Goal: Task Accomplishment & Management: Manage account settings

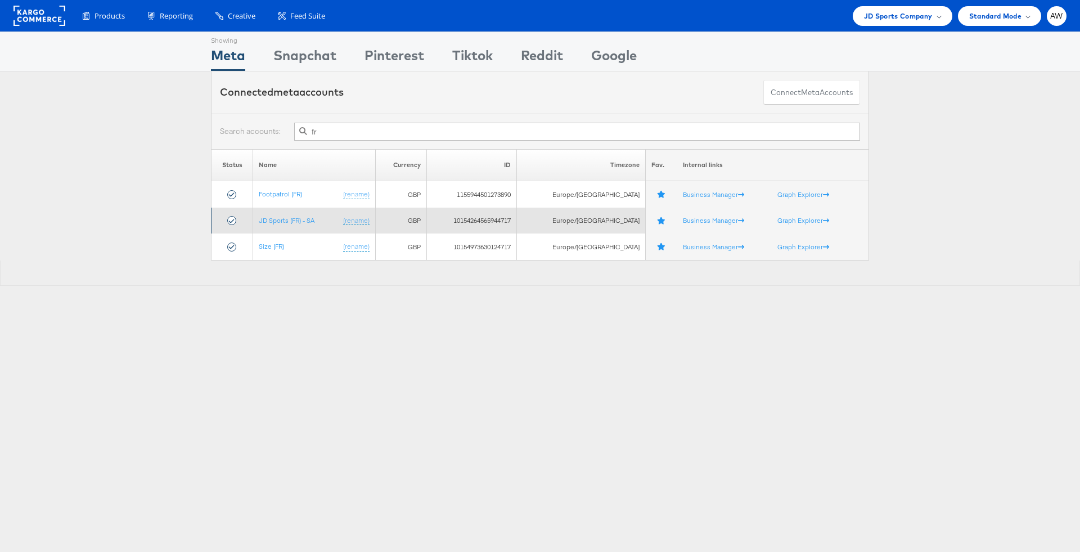
type input "fr"
click at [299, 213] on td "JD Sports (FR) - SA (rename)" at bounding box center [314, 221] width 122 height 26
click at [300, 216] on link "JD Sports (FR) - SA" at bounding box center [287, 220] width 56 height 8
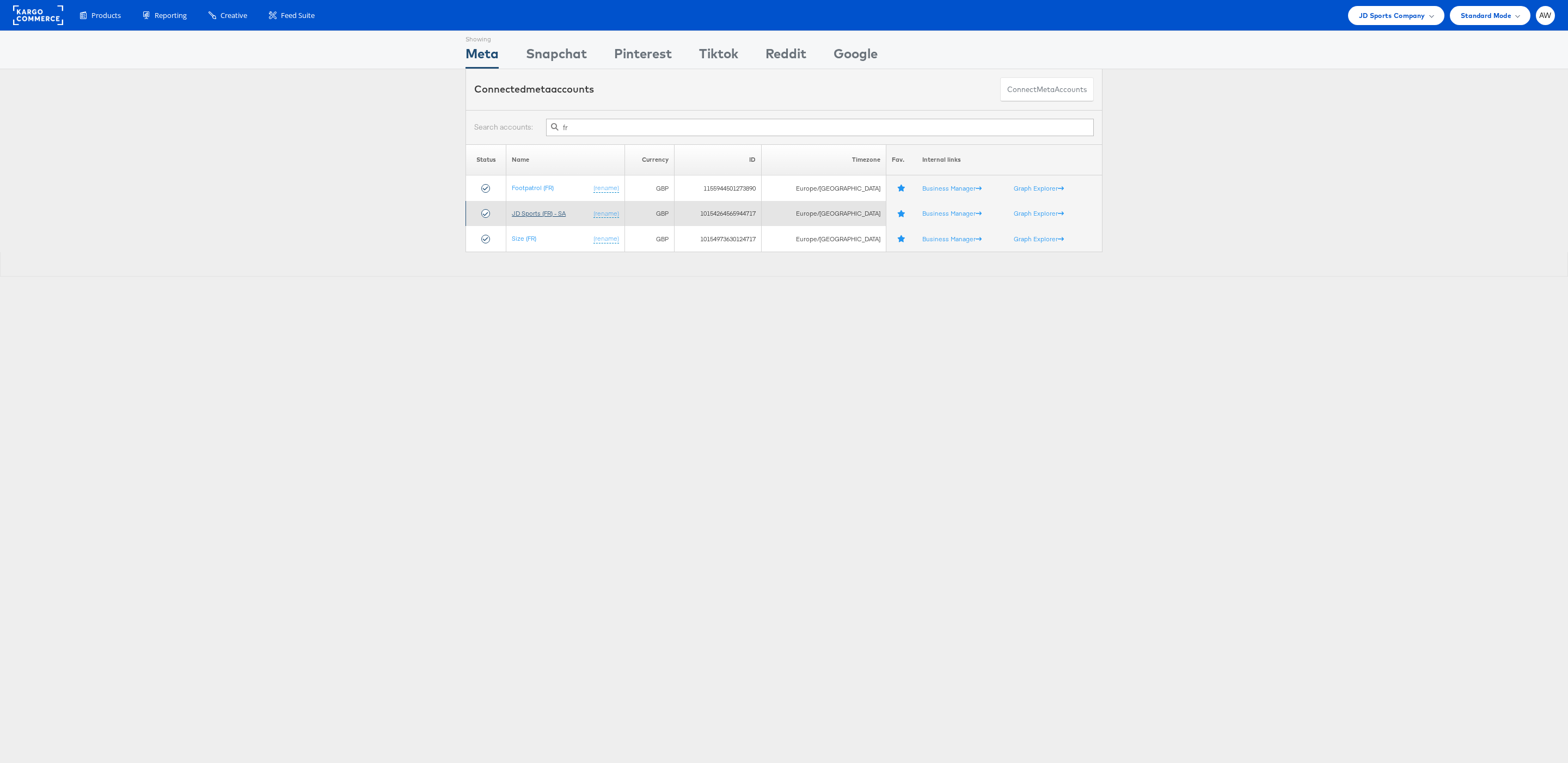
type input "fr"
click at [566, 213] on link "JD Sports (FR) - SA" at bounding box center [539, 213] width 54 height 8
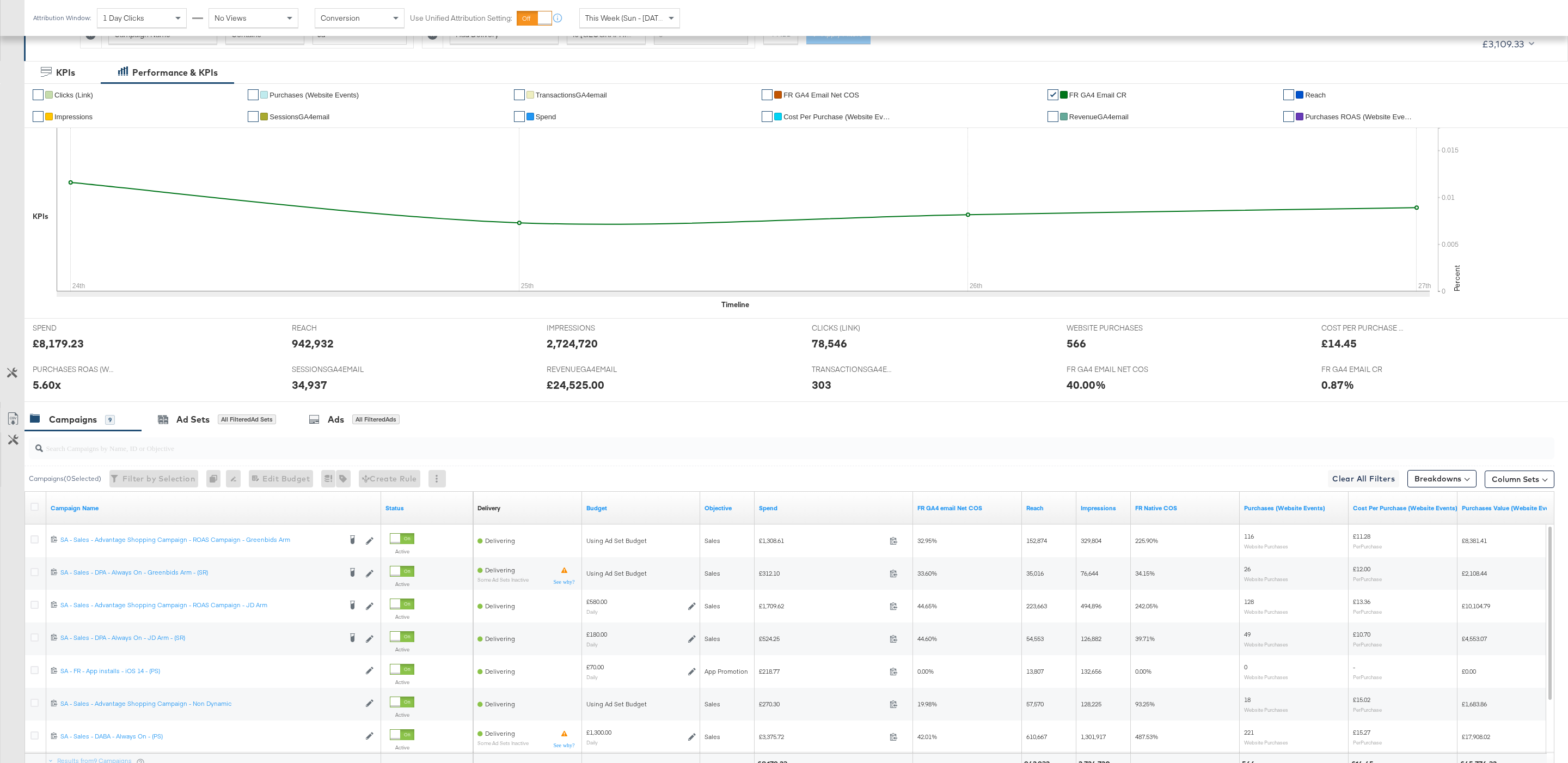
scroll to position [190, 0]
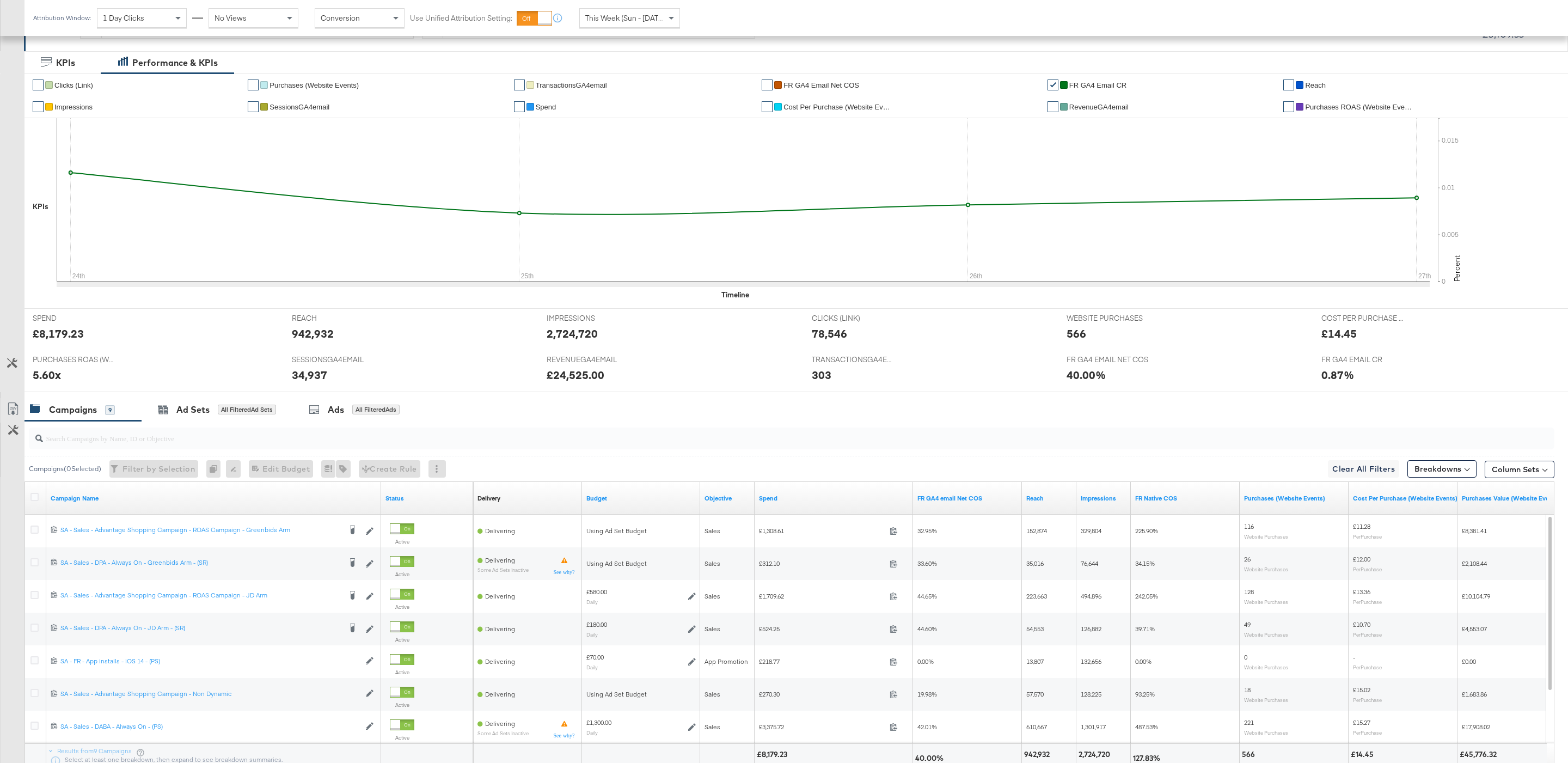
click at [657, 32] on div "Attribution Window: 1 Day Clicks No Views Conversion Use Unified Attribution Se…" at bounding box center [358, 17] width 669 height 36
click at [653, 20] on span "This Week (Sun - Today)" at bounding box center [626, 18] width 81 height 10
click at [728, 19] on strong "to" at bounding box center [724, 22] width 10 height 8
click at [634, 106] on input "August 27th 2025" at bounding box center [607, 105] width 145 height 19
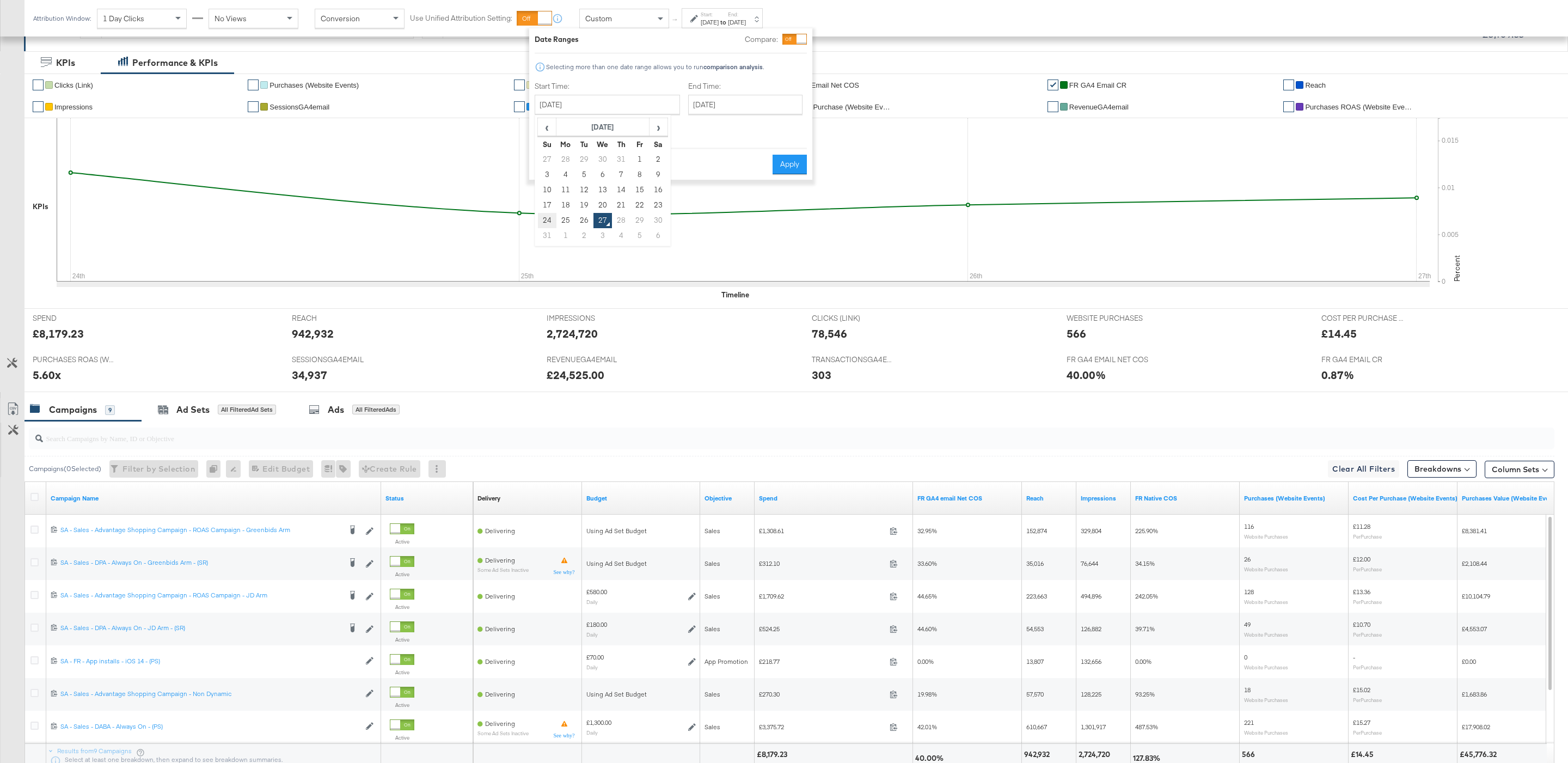
click at [546, 223] on td "24" at bounding box center [547, 221] width 18 height 15
type input "August 24th 2025"
click at [703, 105] on input "August 27th 2025" at bounding box center [745, 105] width 114 height 19
click at [729, 223] on td "26" at bounding box center [738, 221] width 18 height 15
type input "August 26th 2025"
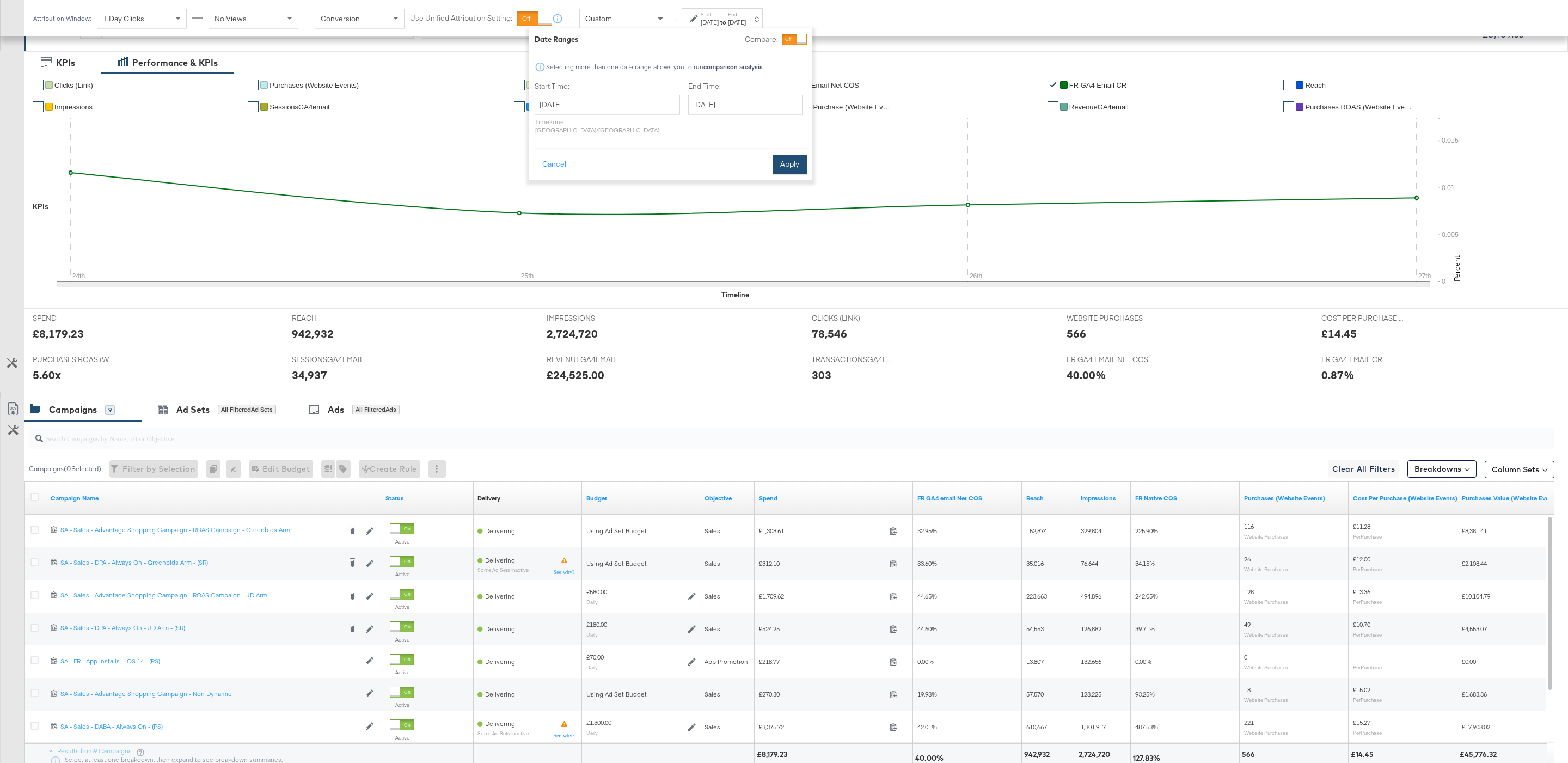
click at [791, 161] on button "Apply" at bounding box center [789, 165] width 34 height 19
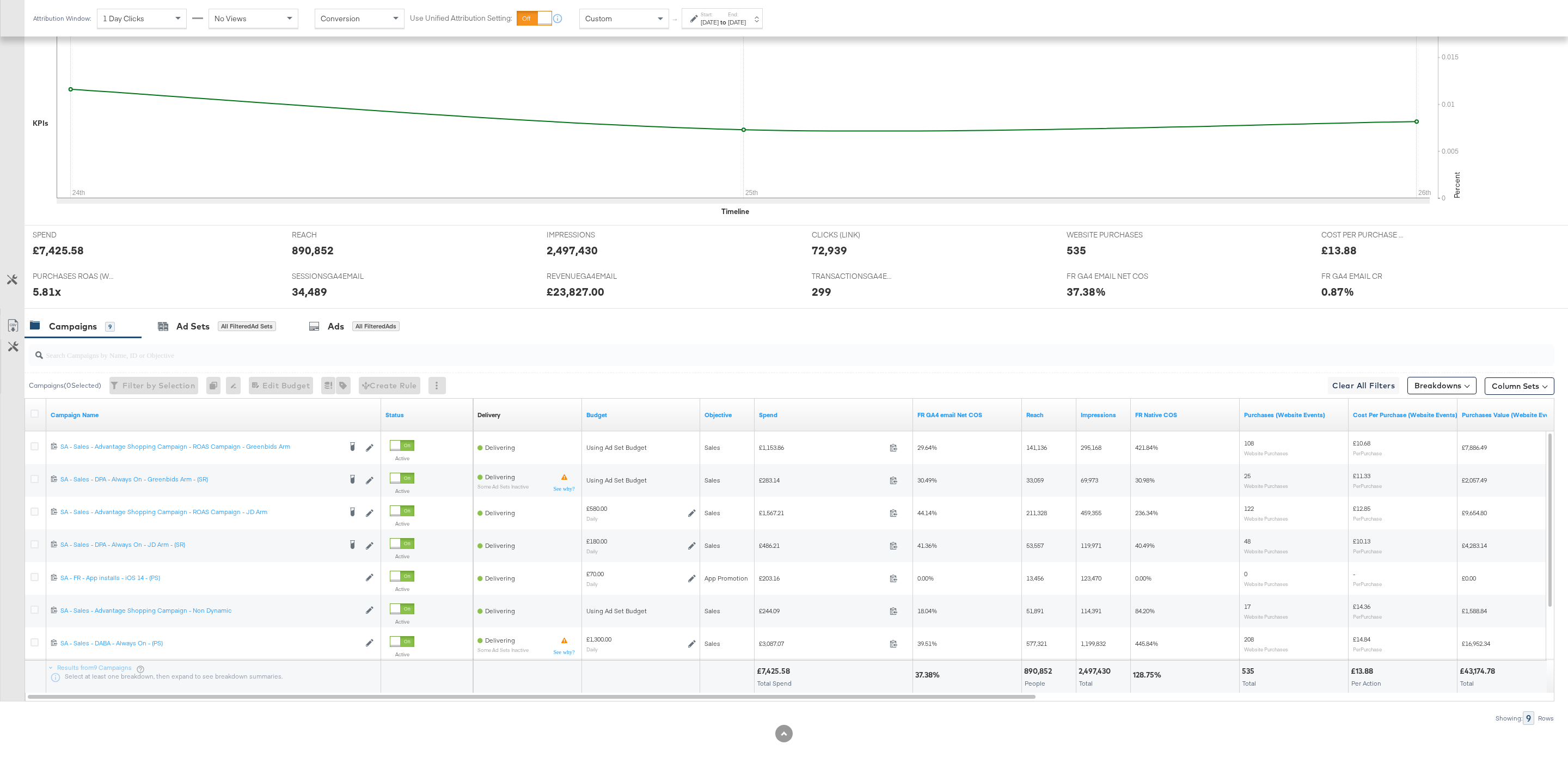
scroll to position [286, 0]
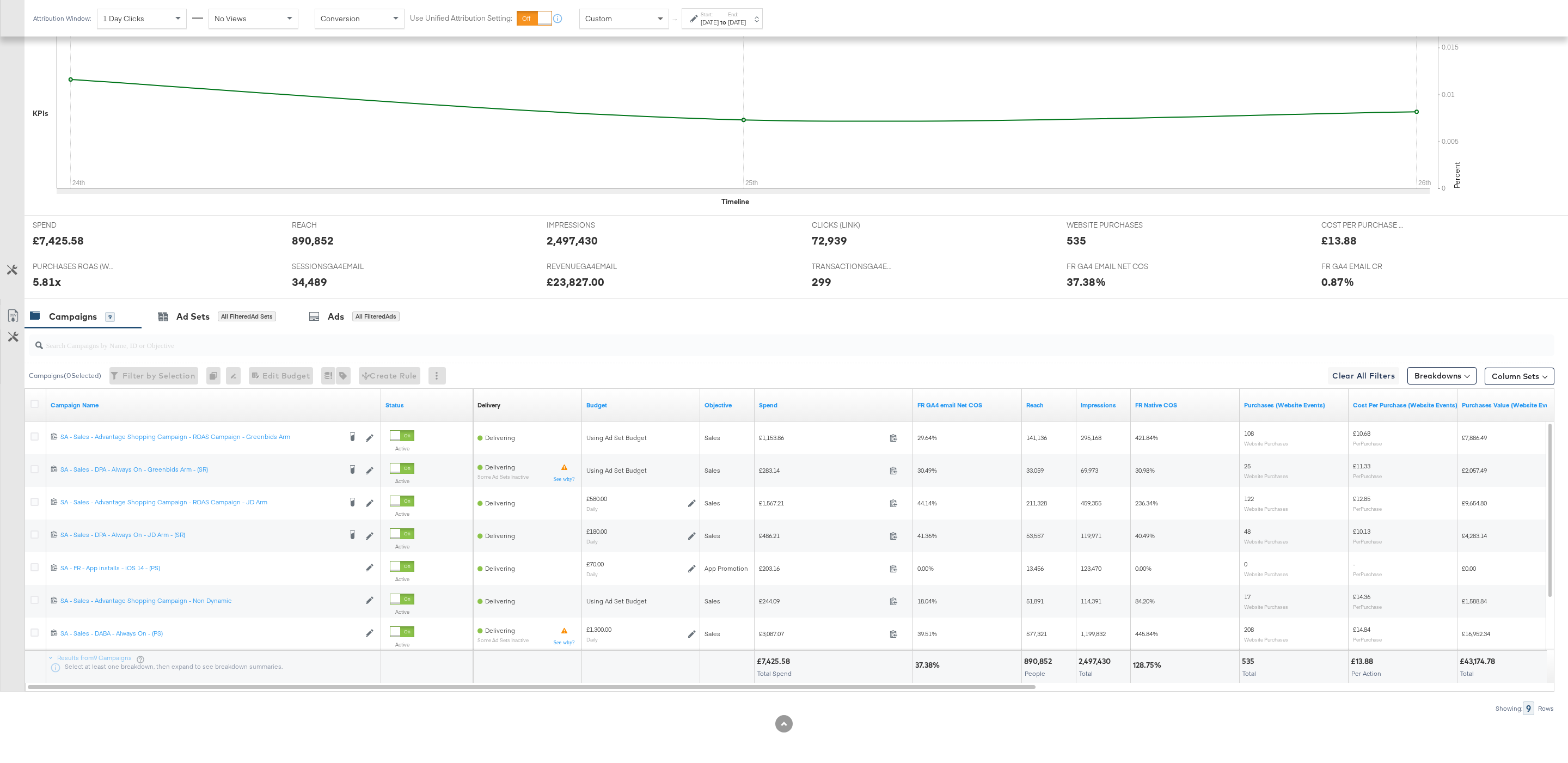
click at [663, 27] on div "Custom" at bounding box center [624, 18] width 90 height 19
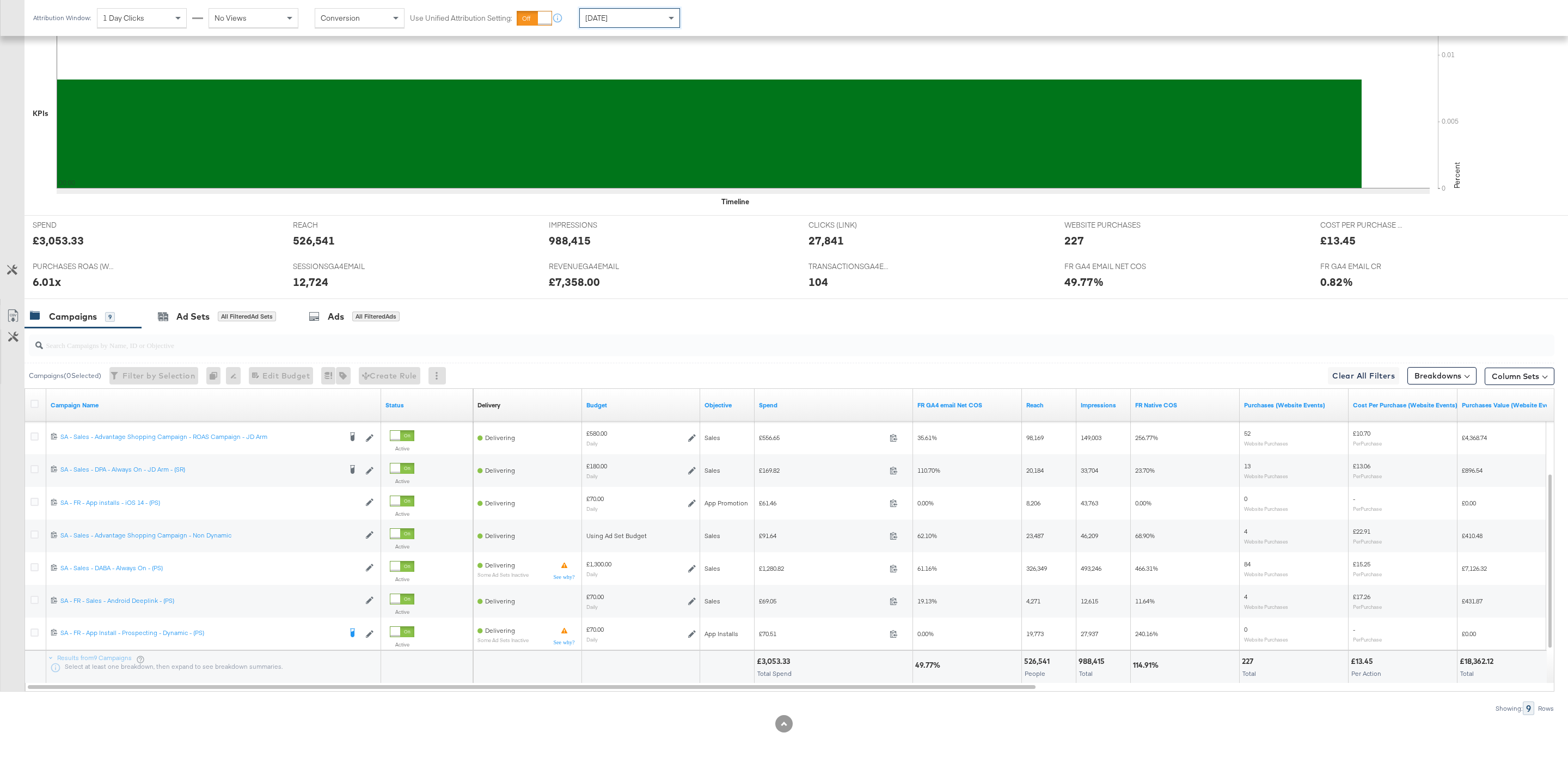
click at [642, 16] on div "Yesterday" at bounding box center [629, 17] width 100 height 18
click at [708, 16] on label "Start:" at bounding box center [709, 14] width 18 height 7
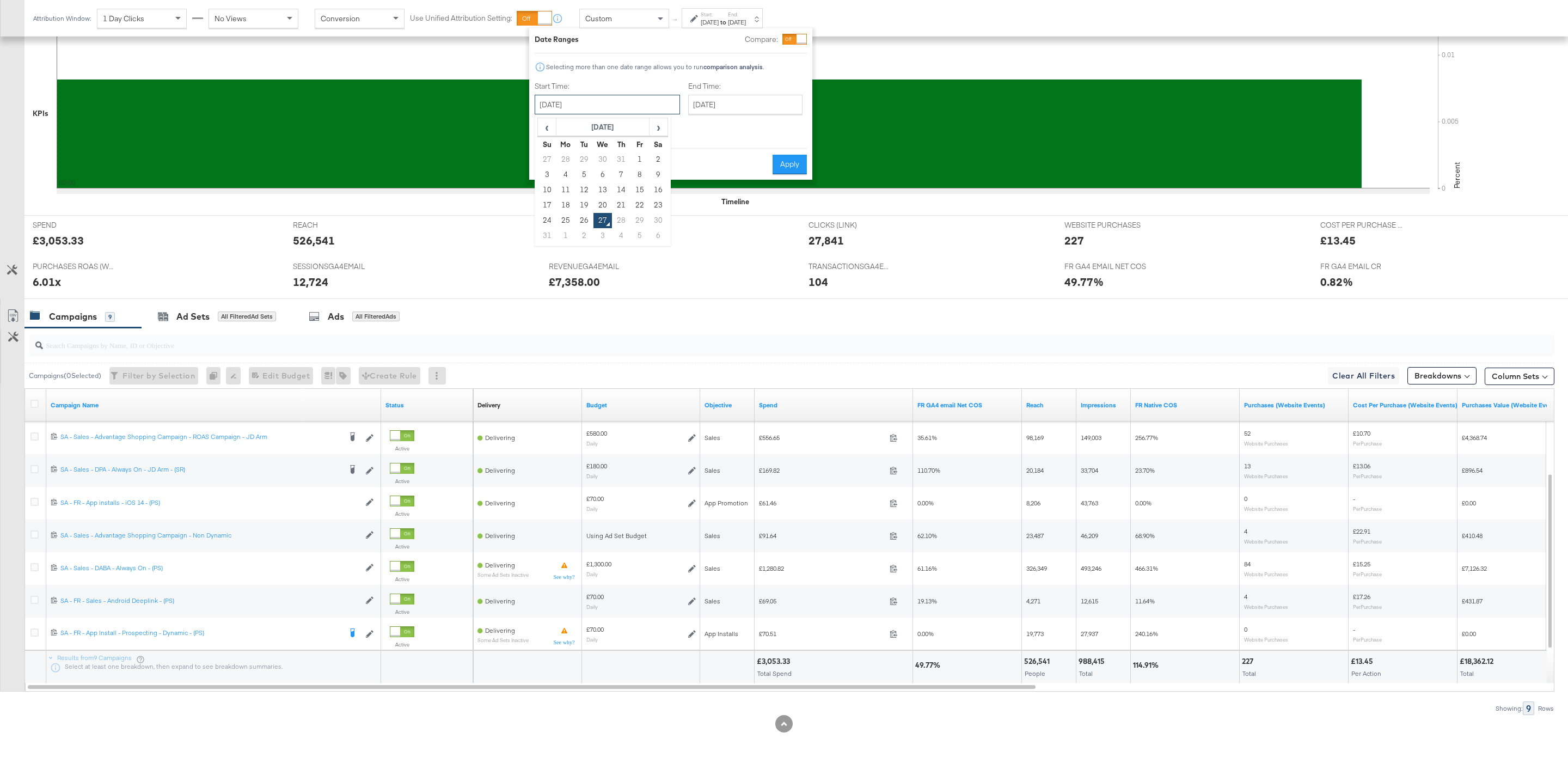
click at [568, 107] on input "August 27th 2025" at bounding box center [607, 105] width 145 height 19
click at [547, 220] on td "24" at bounding box center [547, 221] width 18 height 15
type input "August 24th 2025"
click at [723, 100] on input "August 27th 2025" at bounding box center [745, 105] width 114 height 19
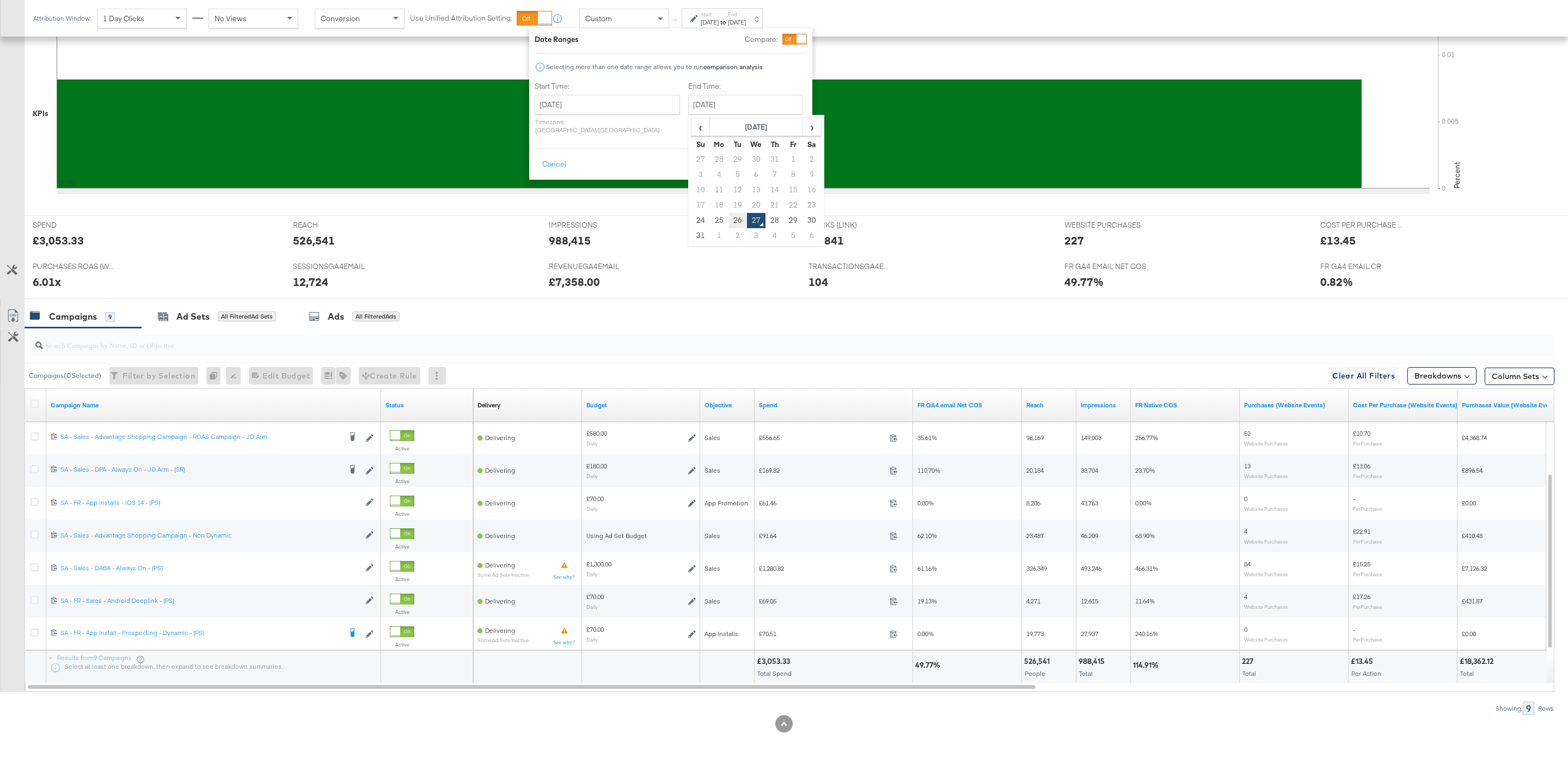
click at [729, 223] on td "26" at bounding box center [738, 221] width 18 height 15
type input "August 26th 2025"
click at [789, 160] on button "Apply" at bounding box center [789, 165] width 34 height 19
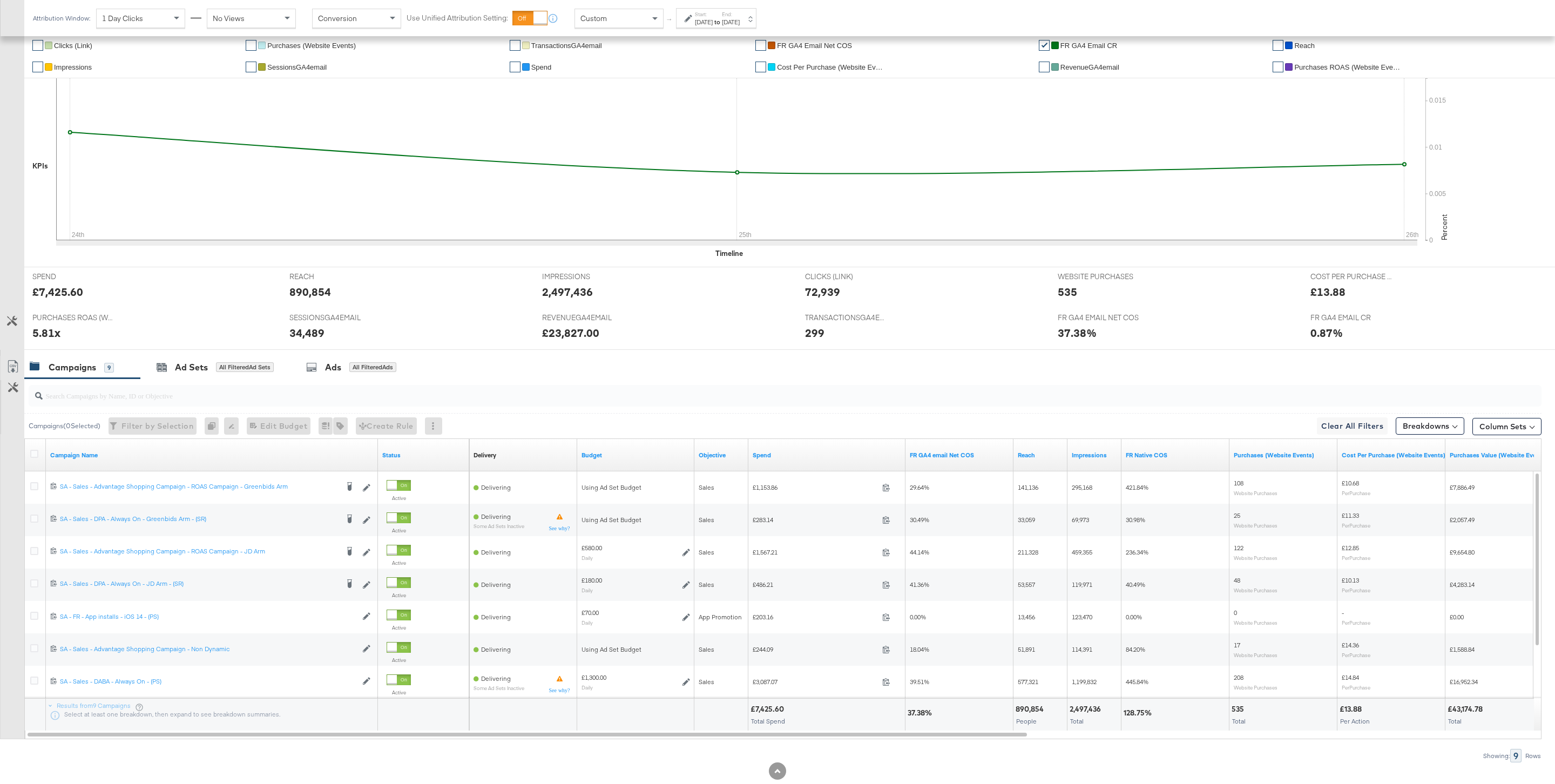
scroll to position [256, 0]
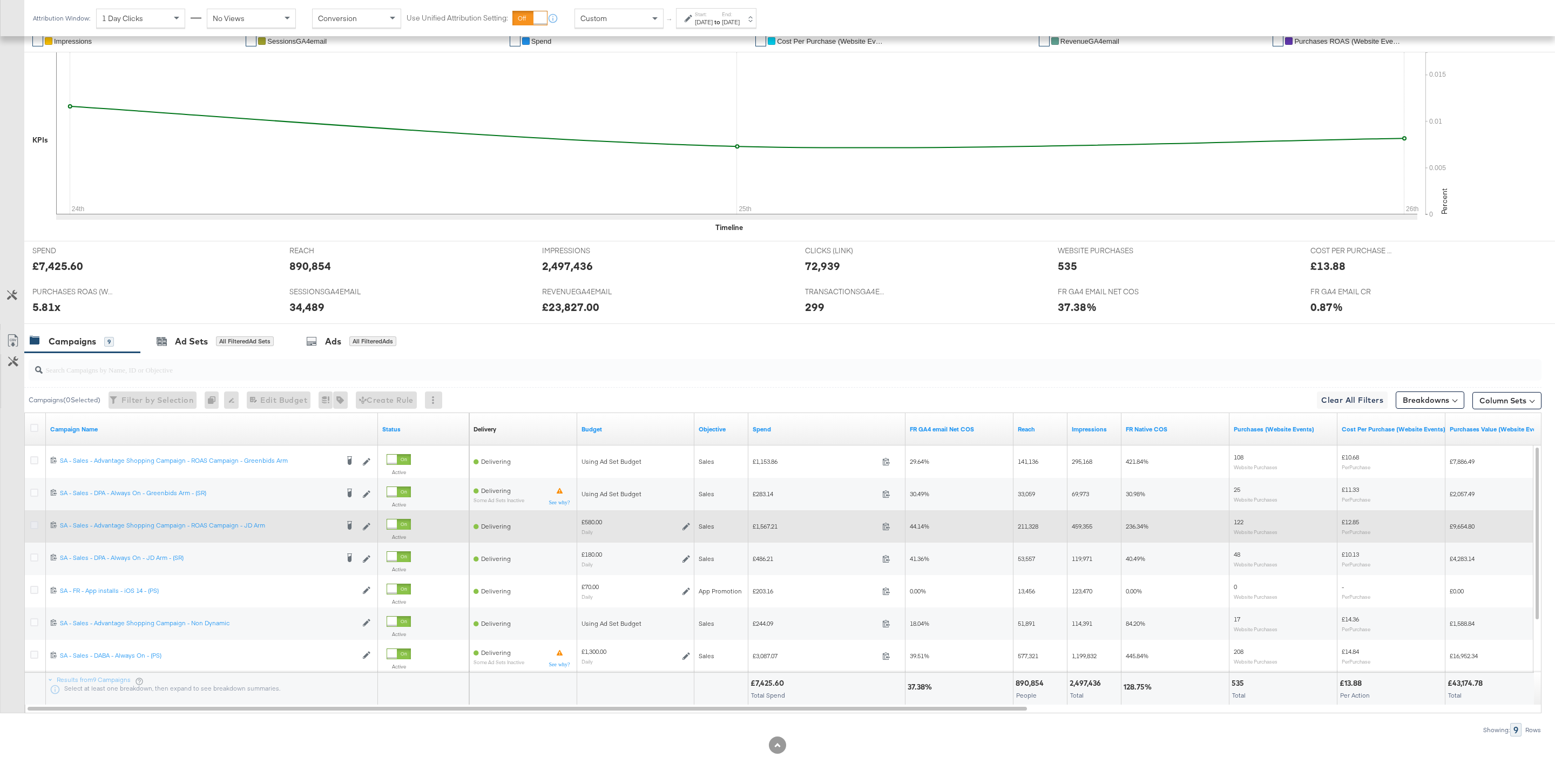
click at [31, 526] on icon at bounding box center [35, 525] width 8 height 8
click at [0, 0] on input "checkbox" at bounding box center [0, 0] width 0 height 0
click at [684, 527] on icon at bounding box center [686, 527] width 8 height 8
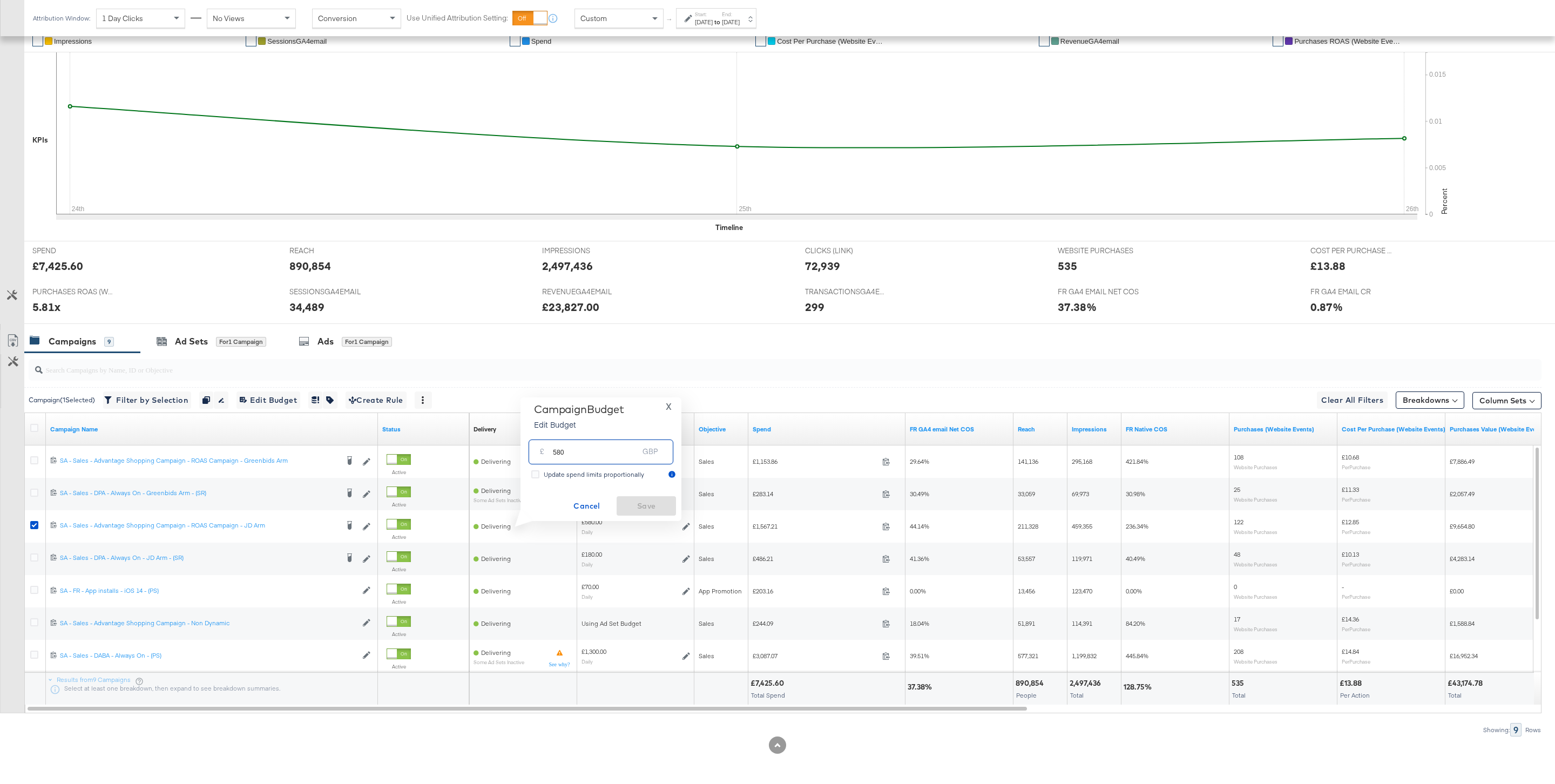
click at [586, 458] on input "580" at bounding box center [595, 447] width 85 height 23
type input "585"
click at [654, 508] on span "Save" at bounding box center [646, 506] width 51 height 13
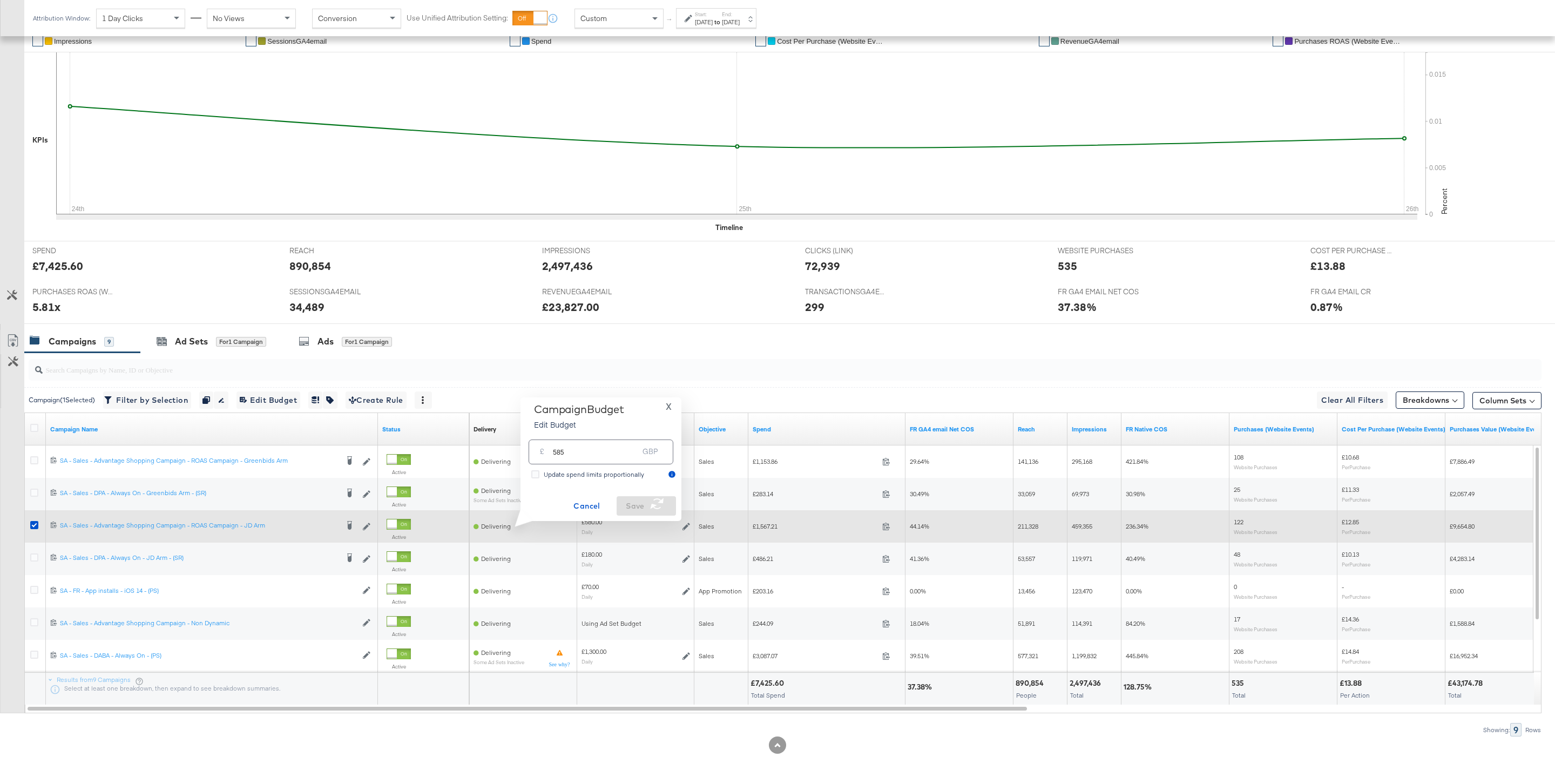
click at [35, 529] on div at bounding box center [36, 526] width 12 height 11
click at [34, 526] on icon at bounding box center [35, 525] width 8 height 8
click at [0, 0] on input "checkbox" at bounding box center [0, 0] width 0 height 0
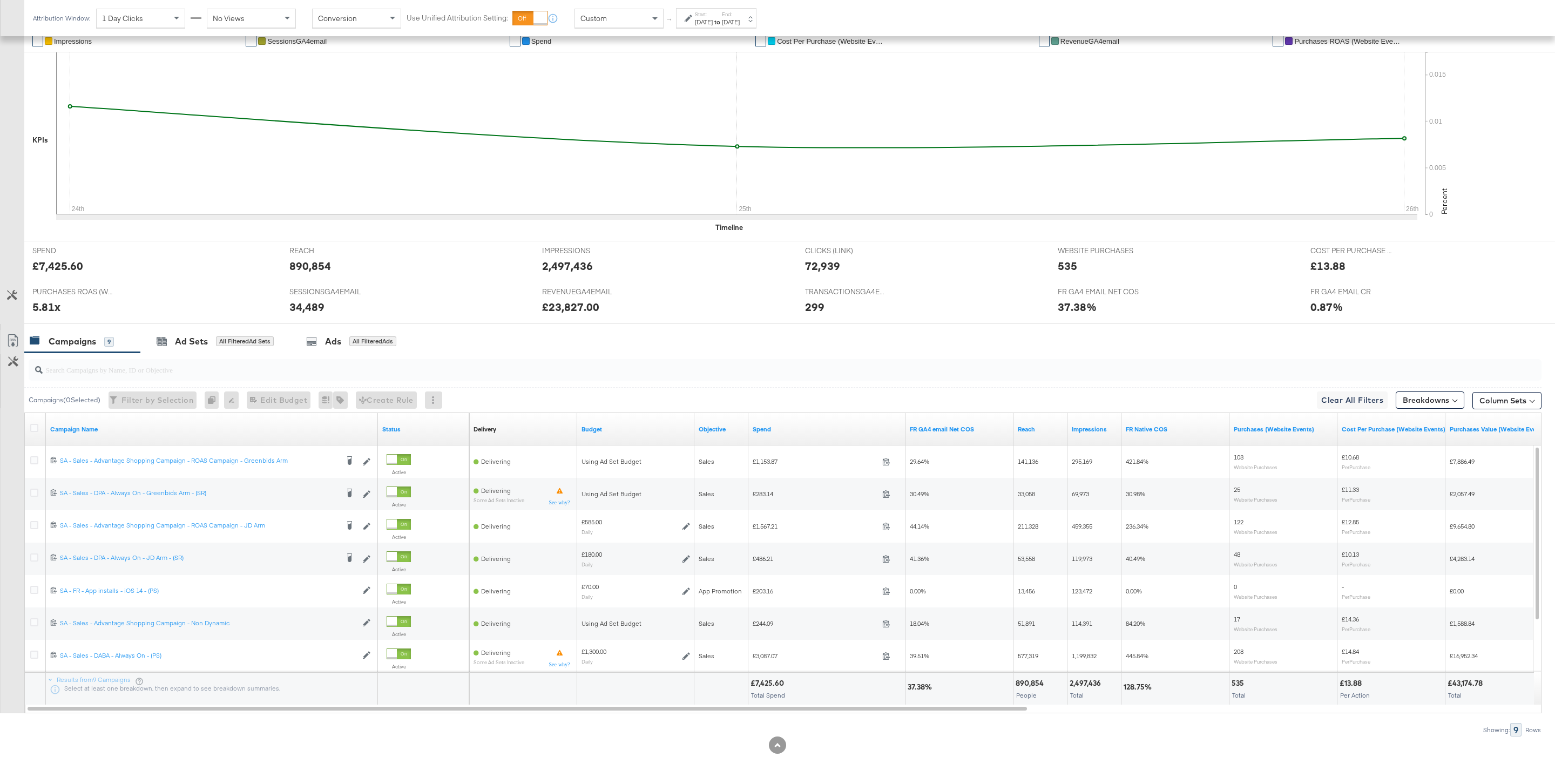
click at [729, 372] on input "search" at bounding box center [720, 366] width 1356 height 21
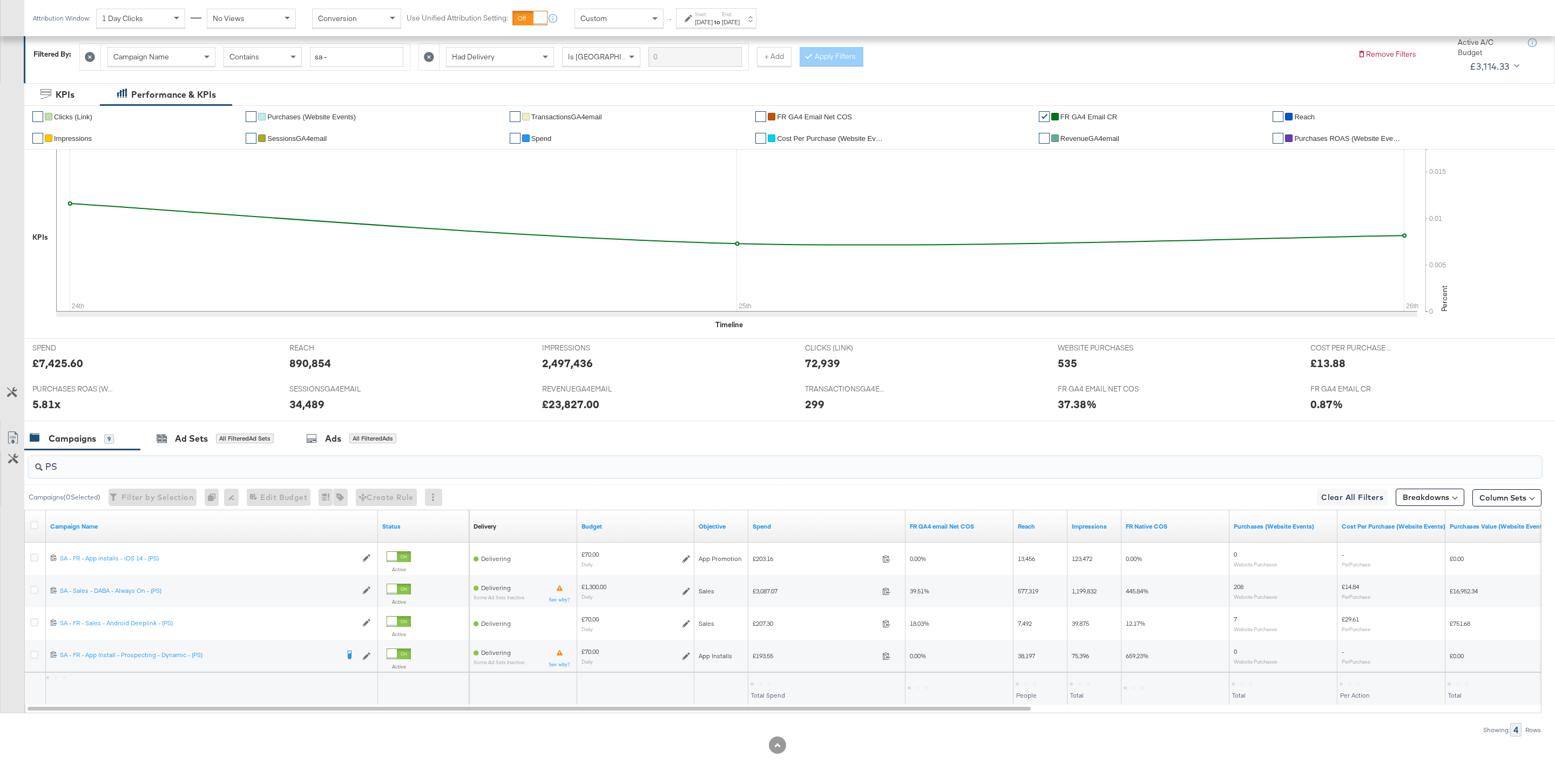
scroll to position [158, 0]
click at [873, 463] on input "PS" at bounding box center [720, 463] width 1356 height 21
type input "A"
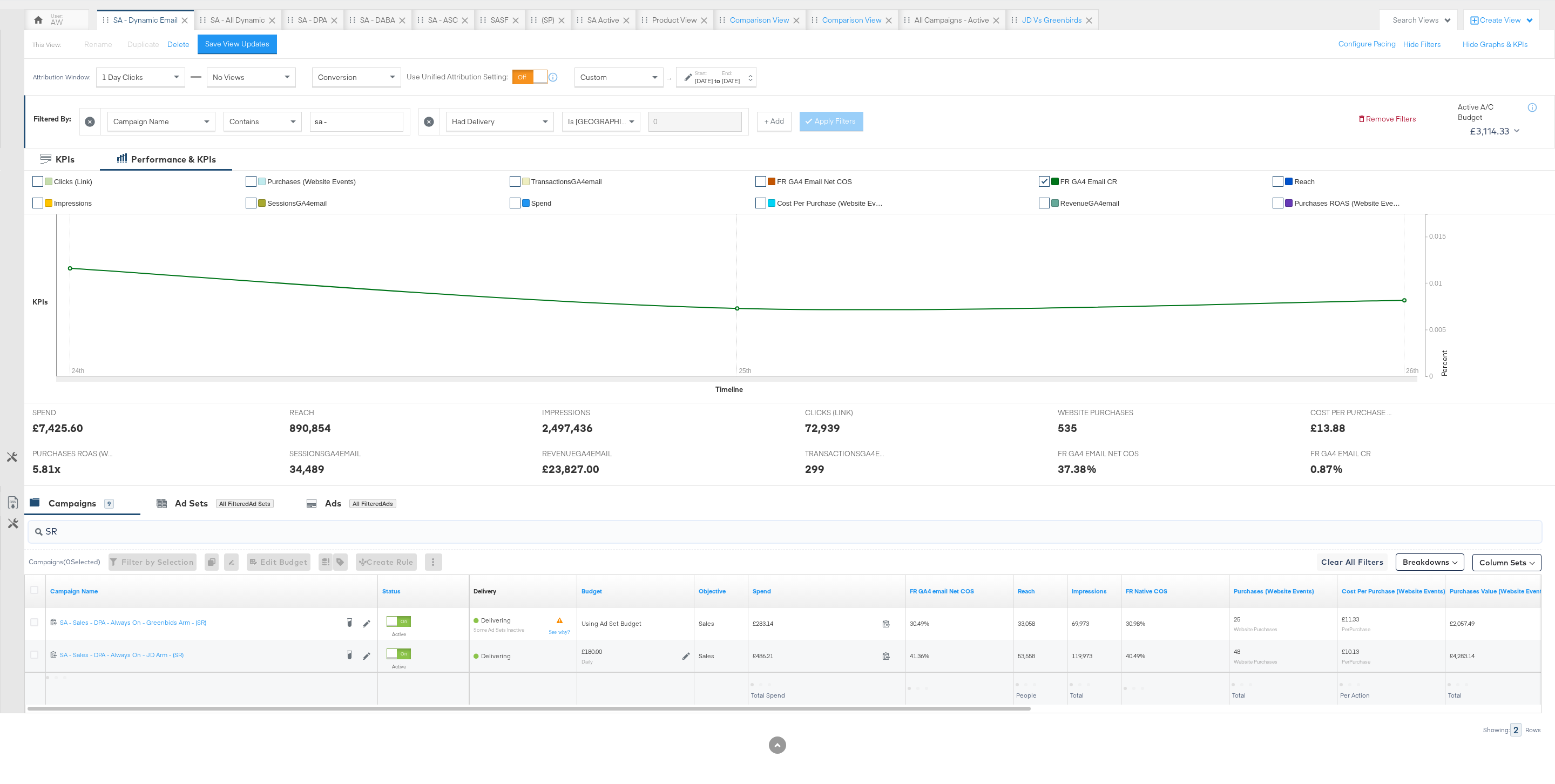
scroll to position [94, 0]
type input "SR"
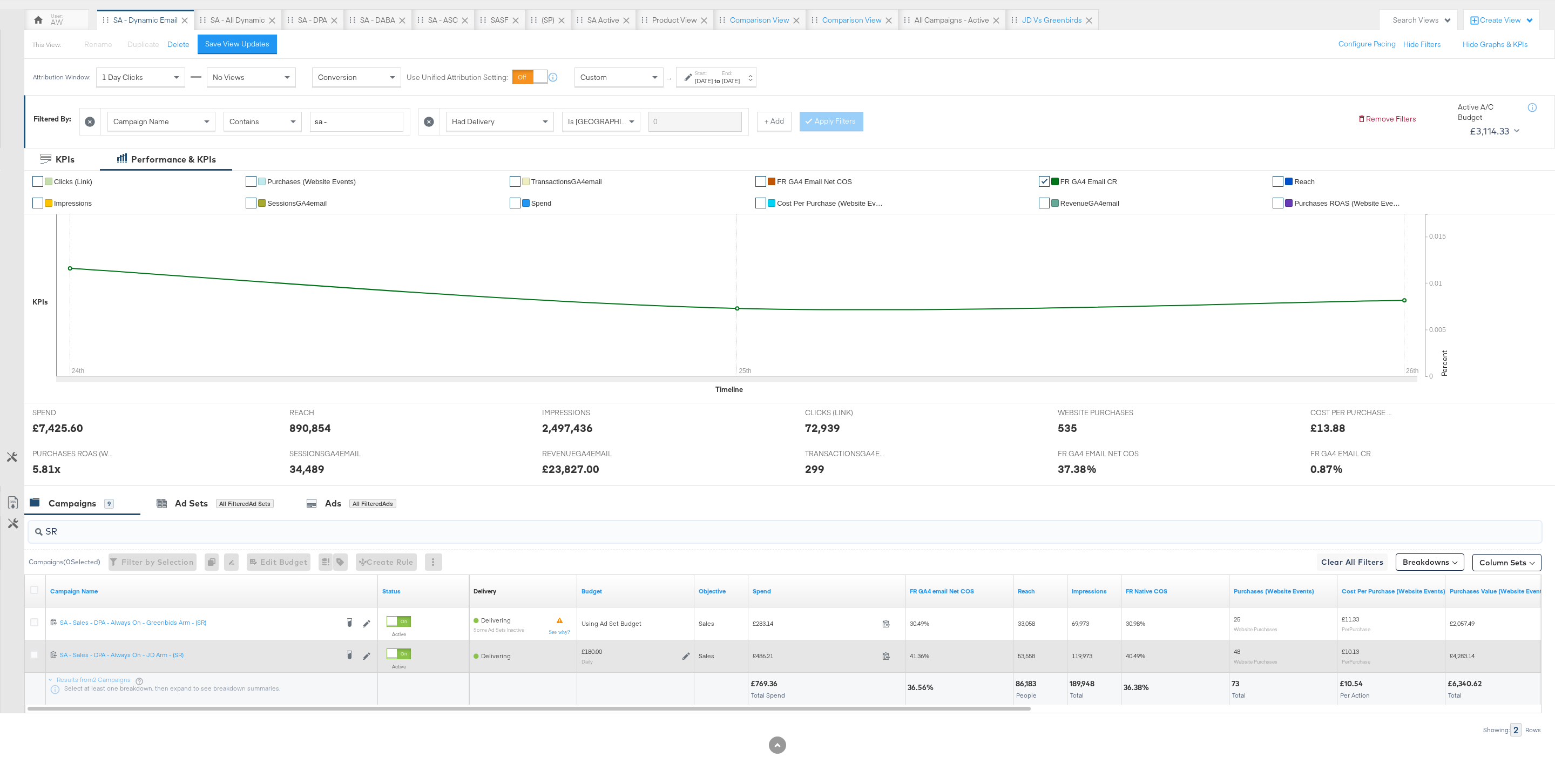
click at [684, 656] on icon at bounding box center [686, 656] width 8 height 8
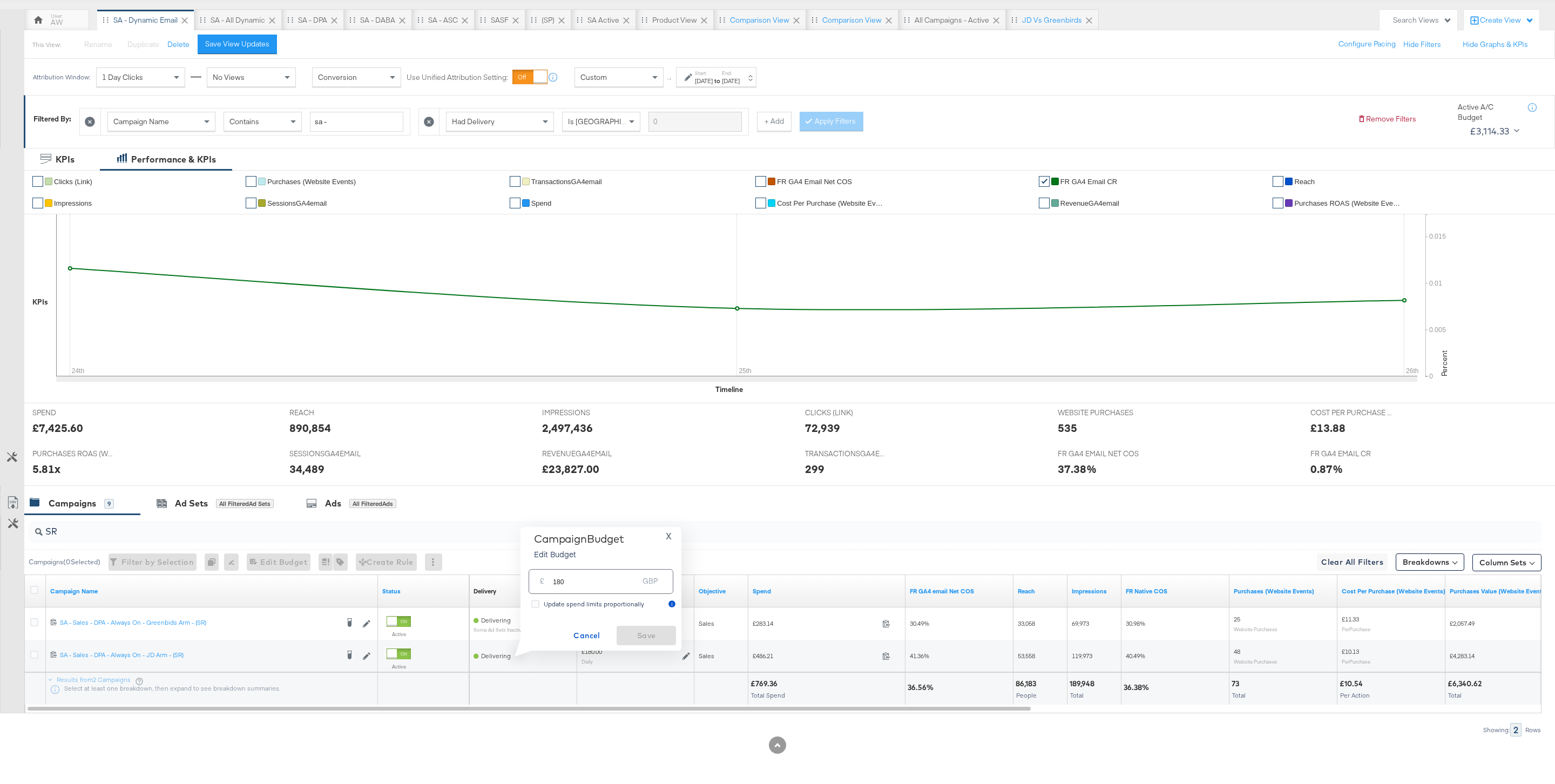
click at [597, 580] on input "180" at bounding box center [595, 577] width 85 height 23
type input "185"
click at [661, 630] on span "Save" at bounding box center [646, 635] width 51 height 13
click at [88, 528] on input "SR" at bounding box center [720, 527] width 1356 height 21
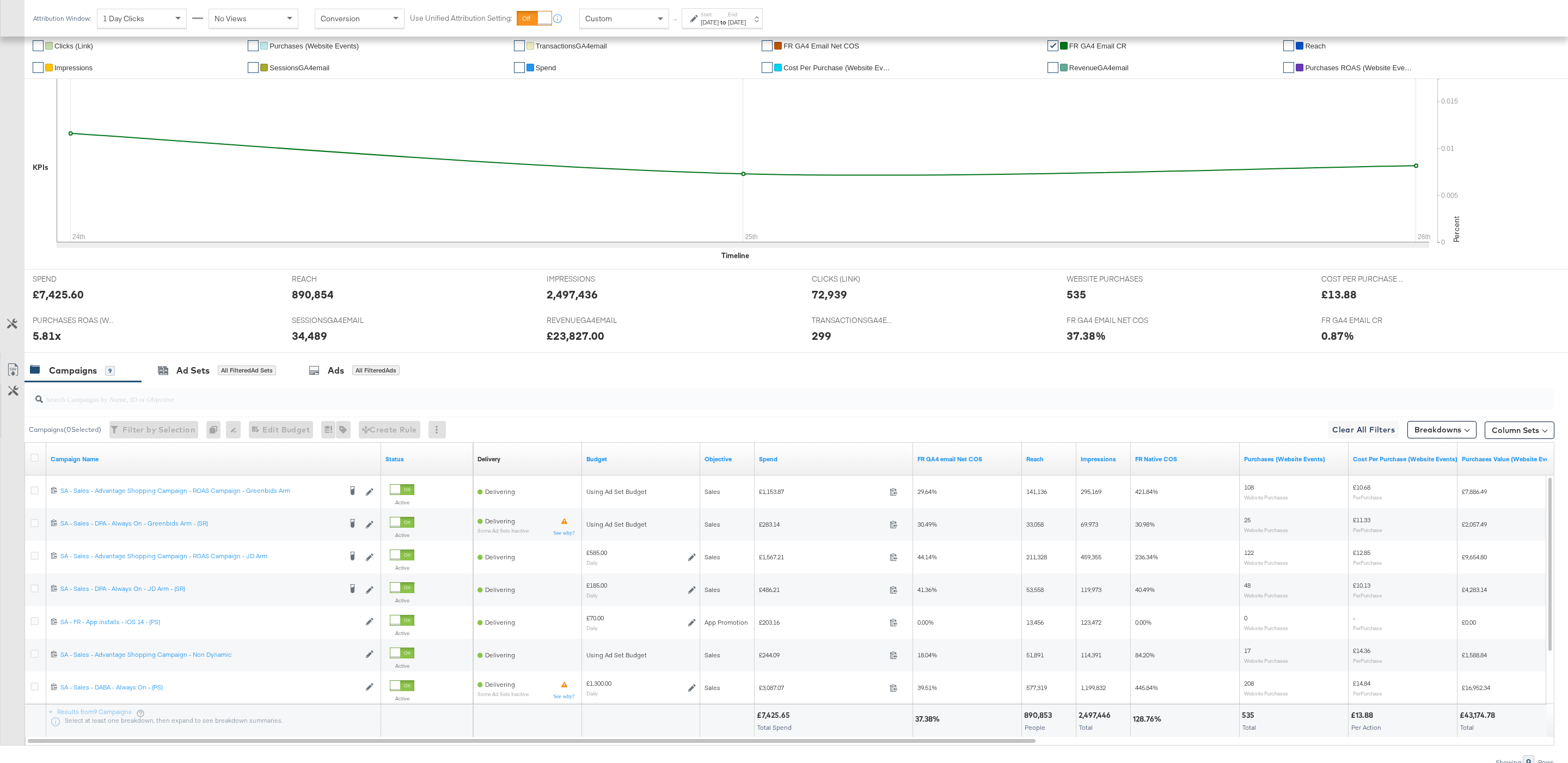
scroll to position [286, 0]
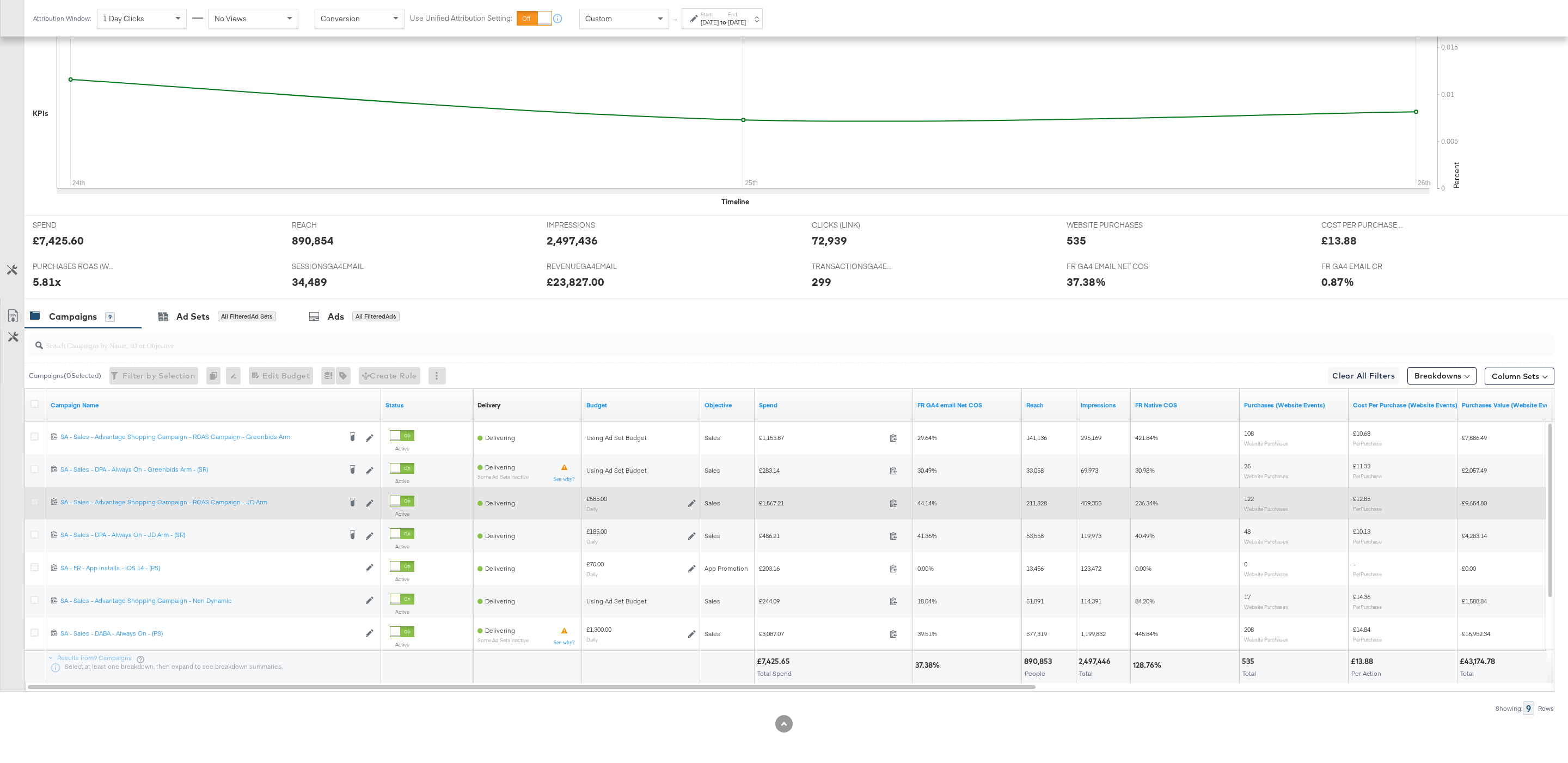
click at [34, 499] on icon at bounding box center [35, 502] width 8 height 8
click at [0, 0] on input "checkbox" at bounding box center [0, 0] width 0 height 0
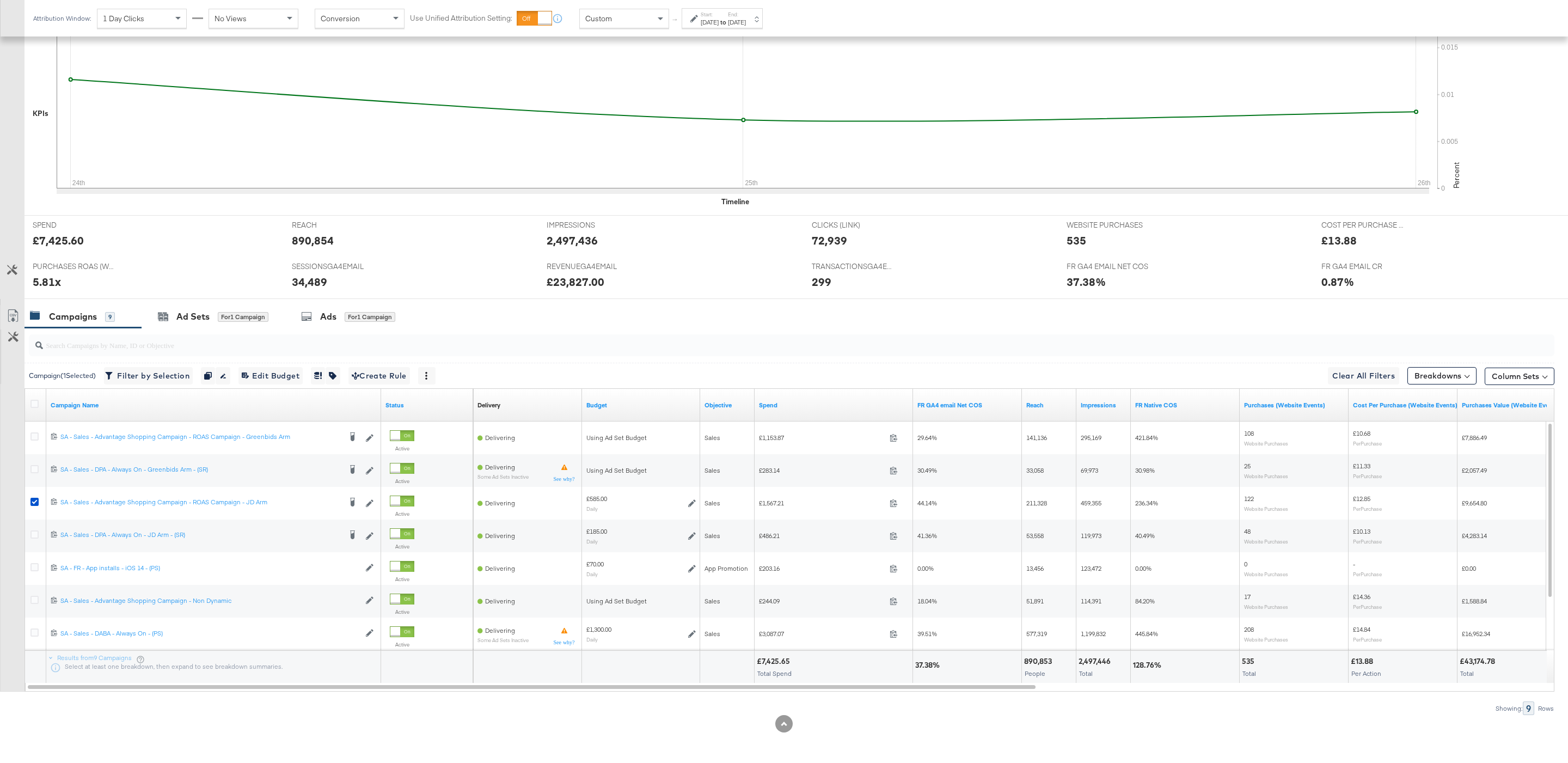
click at [710, 15] on label "Start:" at bounding box center [709, 14] width 18 height 7
click at [623, 21] on div "Custom" at bounding box center [624, 18] width 89 height 18
click at [623, 102] on input "August 24th 2025" at bounding box center [607, 105] width 145 height 19
click at [785, 161] on button "Apply" at bounding box center [789, 165] width 34 height 19
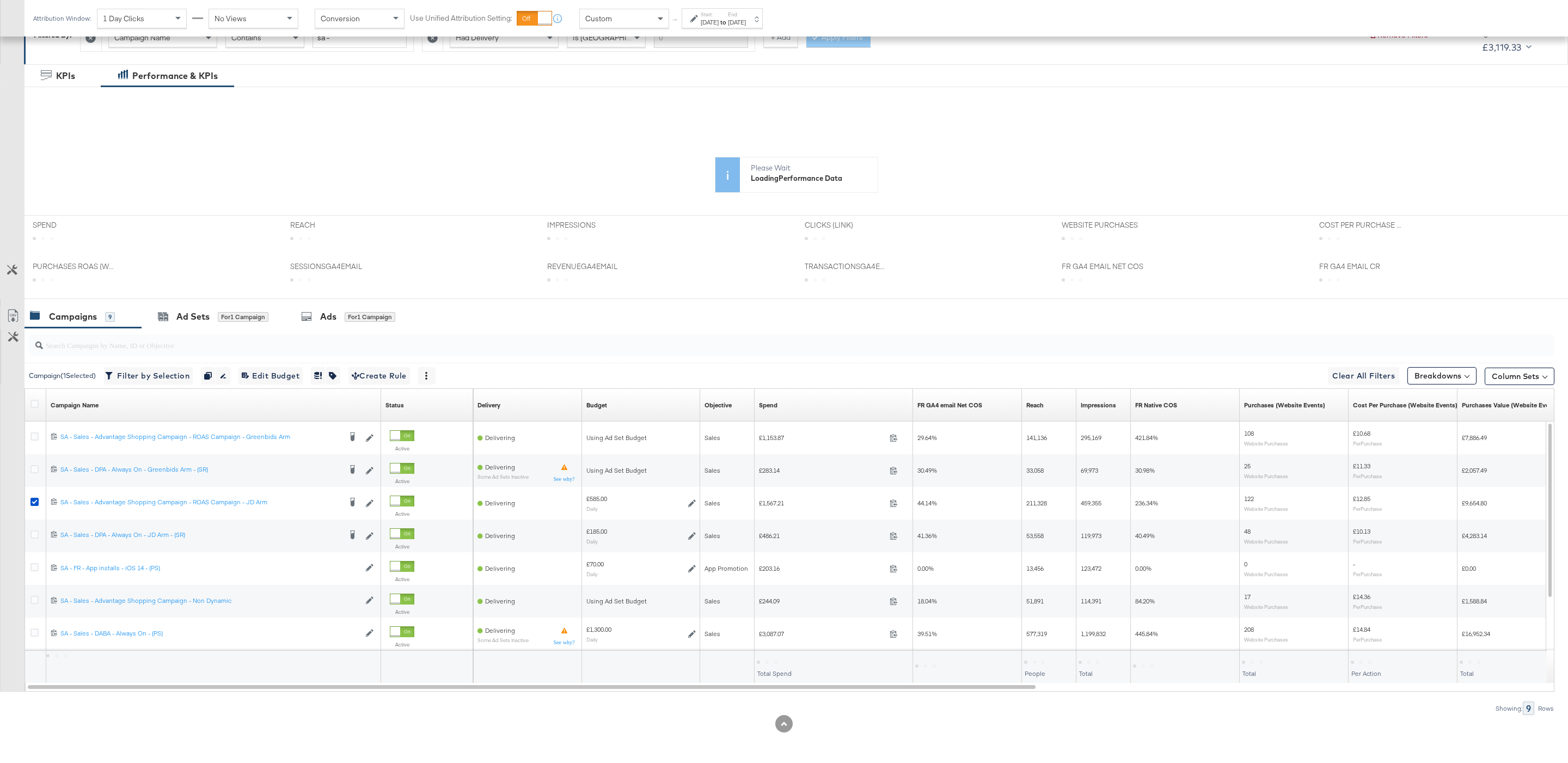
click at [662, 24] on span at bounding box center [662, 18] width 14 height 18
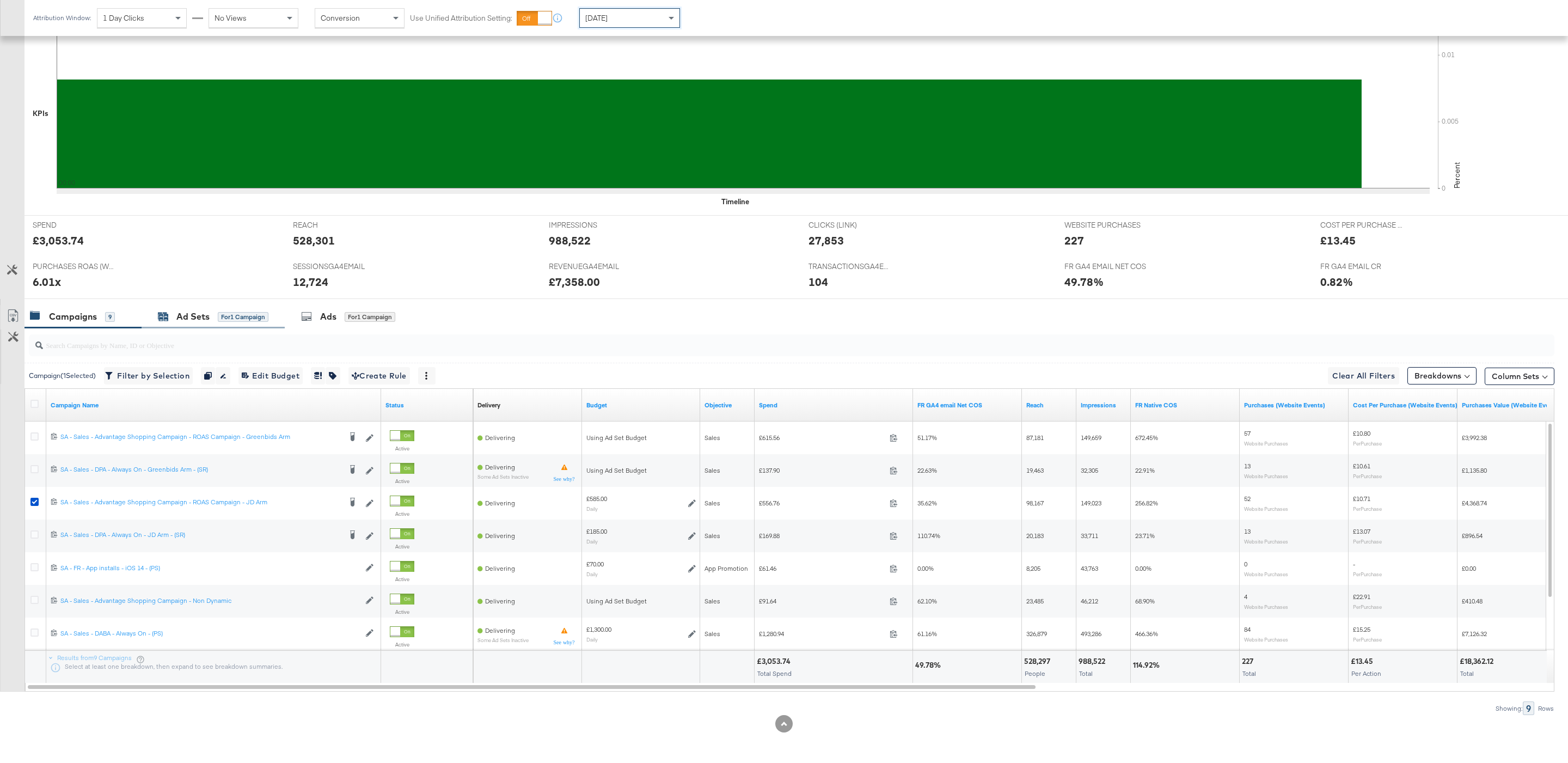
click at [252, 321] on div "Ad Sets for 1 Campaign" at bounding box center [213, 317] width 110 height 13
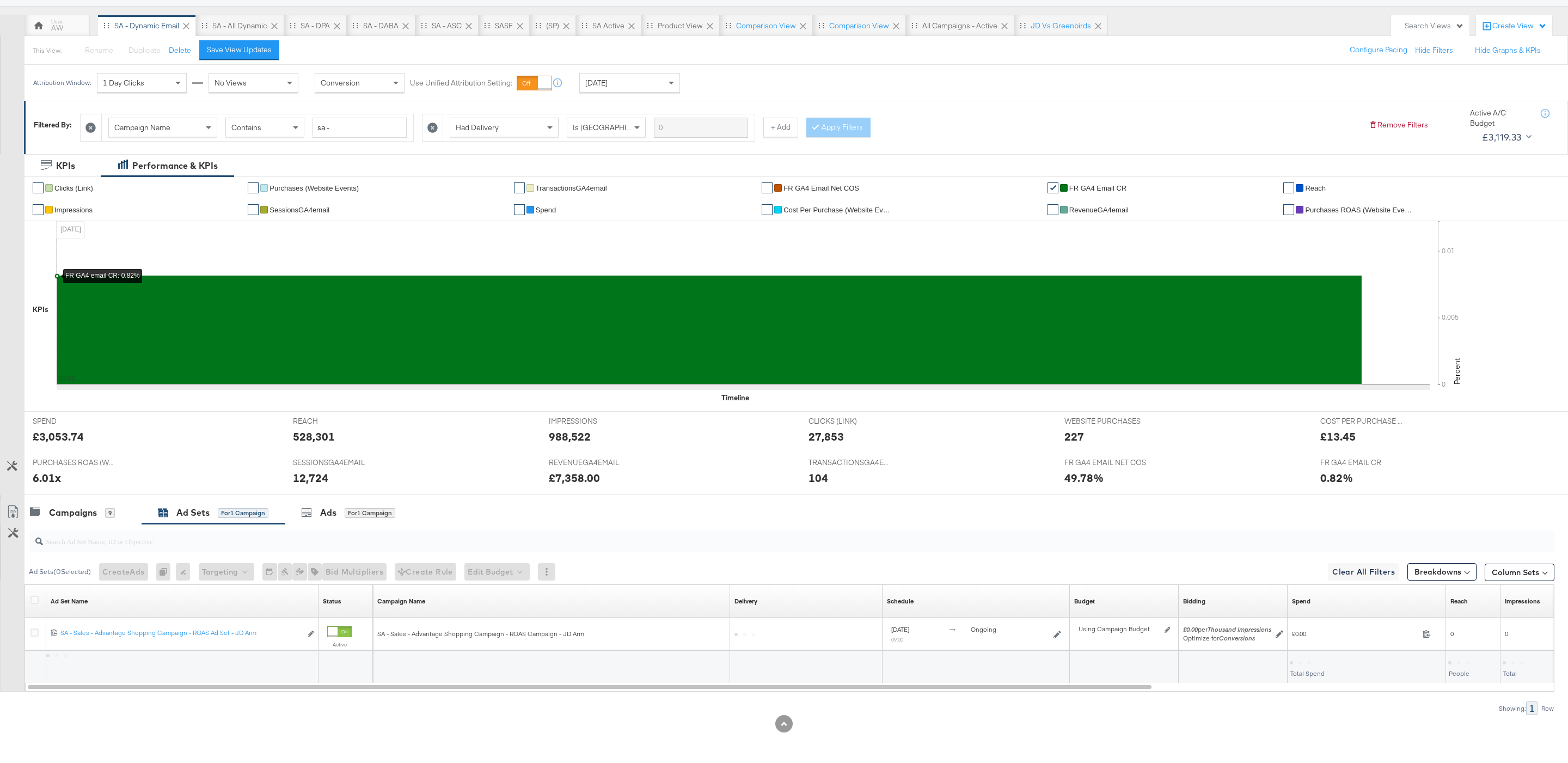
scroll to position [90, 0]
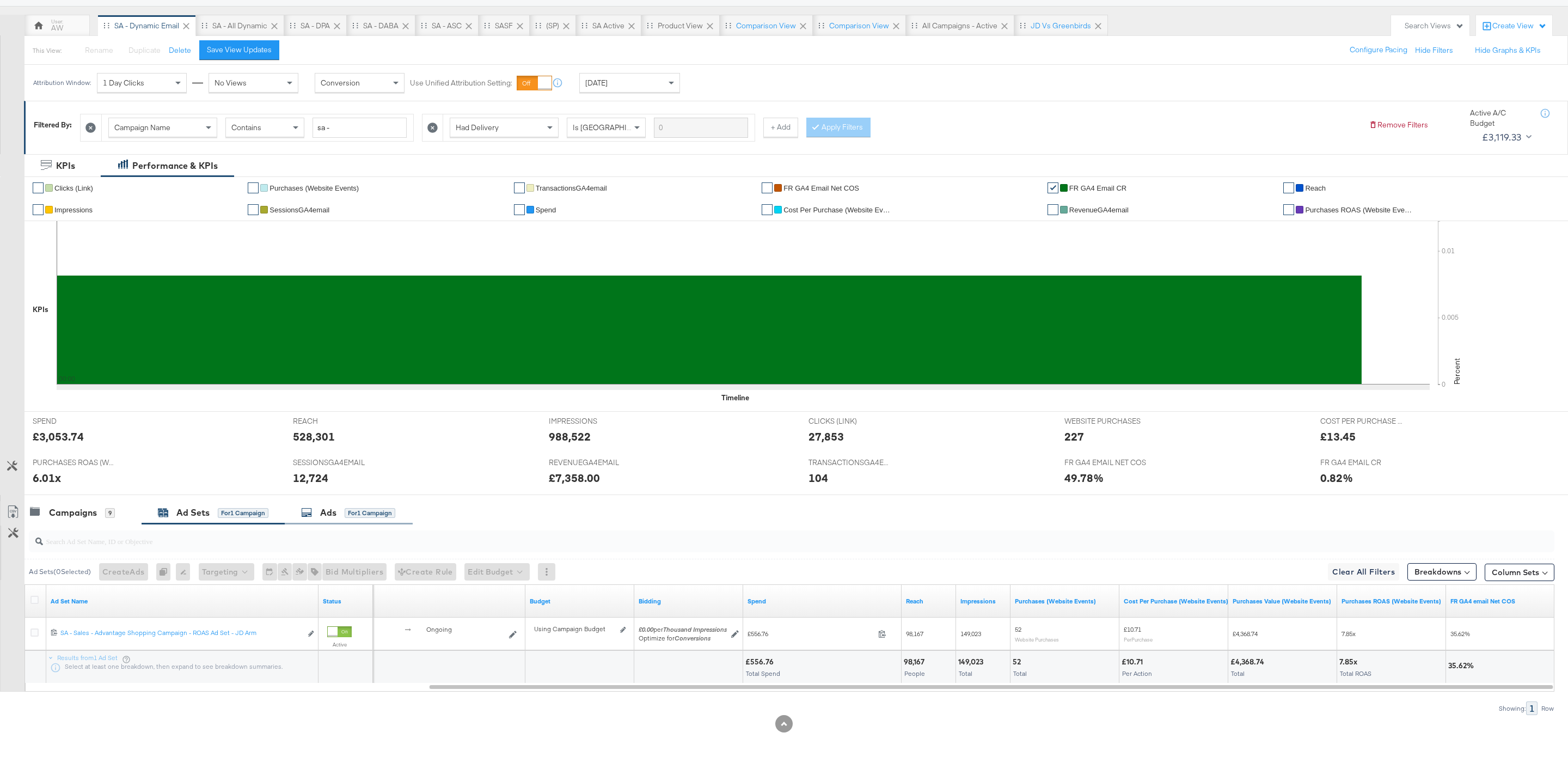
click at [322, 520] on div "Ads for 1 Campaign" at bounding box center [348, 513] width 128 height 23
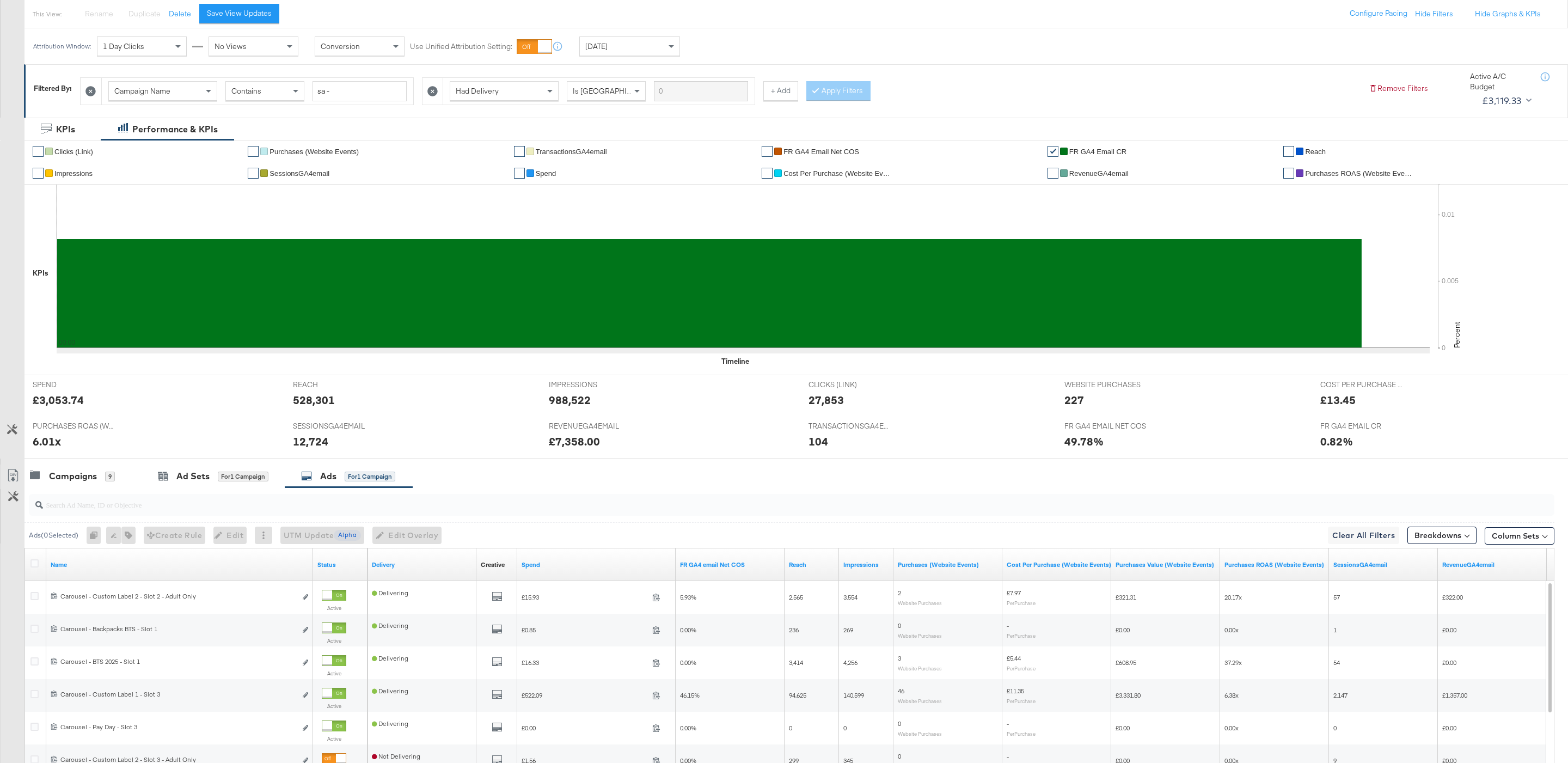
scroll to position [286, 0]
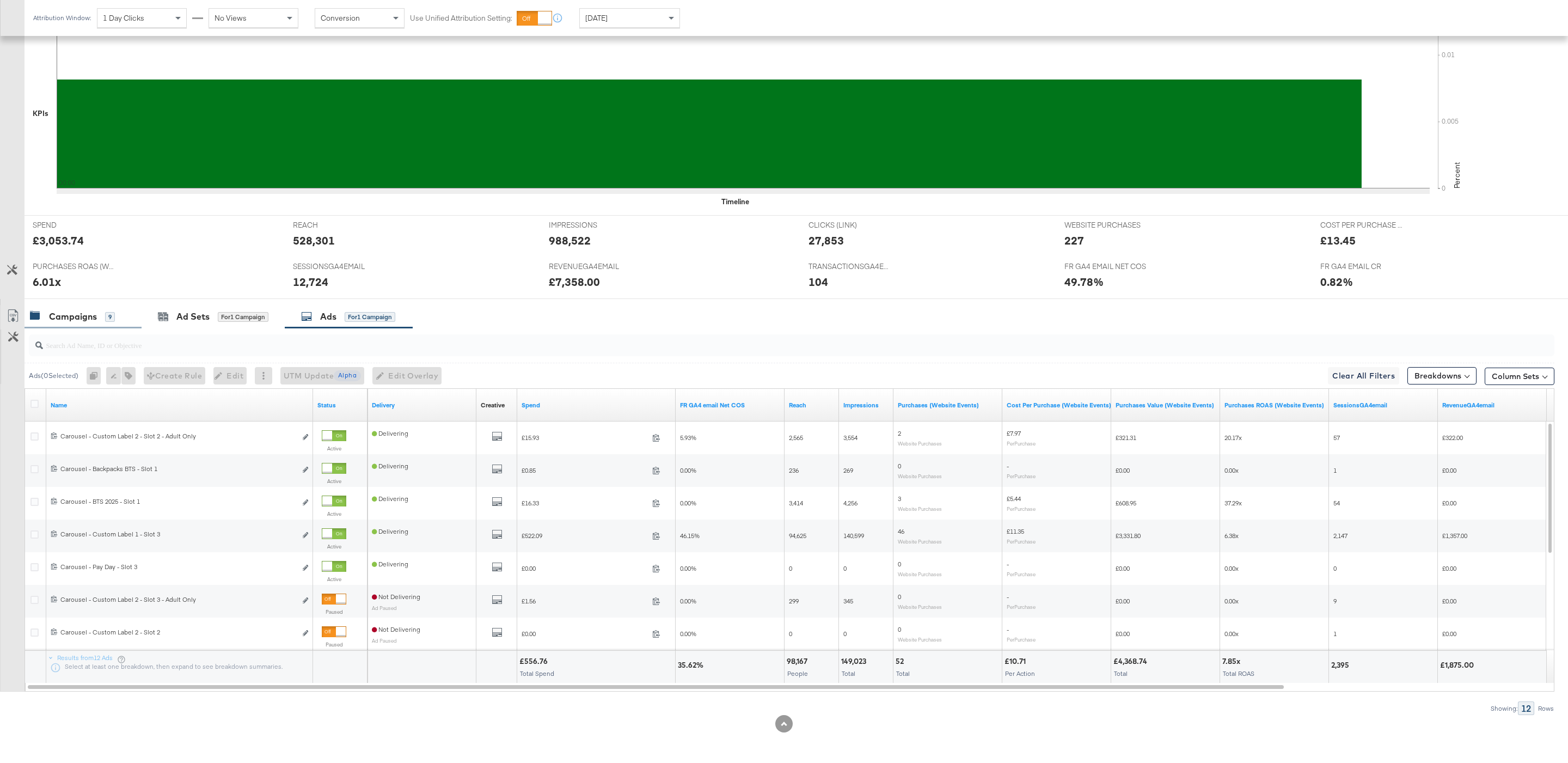
click at [98, 317] on div "Campaigns 9" at bounding box center [73, 317] width 85 height 13
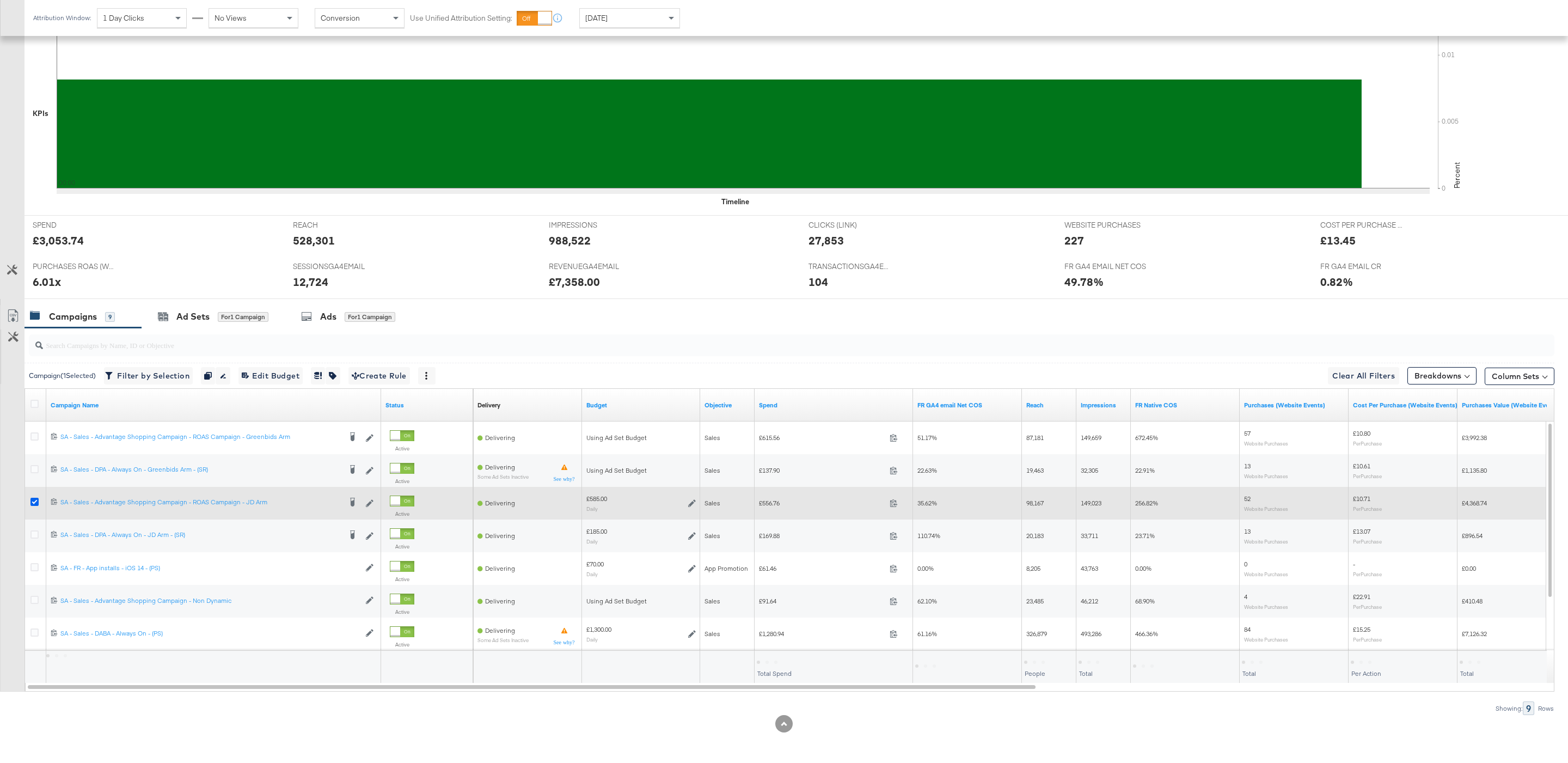
click at [34, 500] on icon at bounding box center [35, 502] width 8 height 8
click at [0, 0] on input "checkbox" at bounding box center [0, 0] width 0 height 0
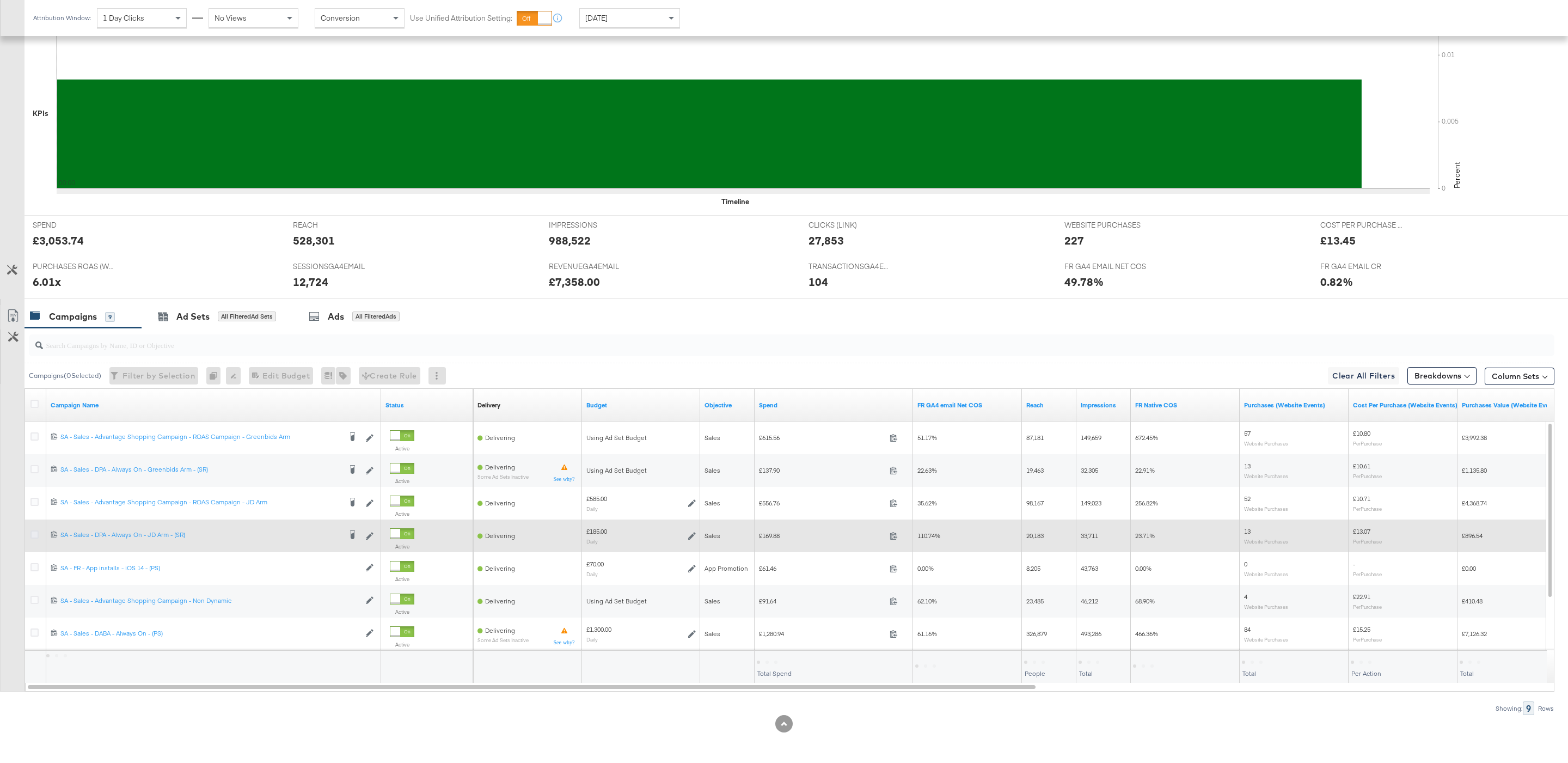
click at [34, 532] on icon at bounding box center [35, 534] width 8 height 8
click at [0, 0] on input "checkbox" at bounding box center [0, 0] width 0 height 0
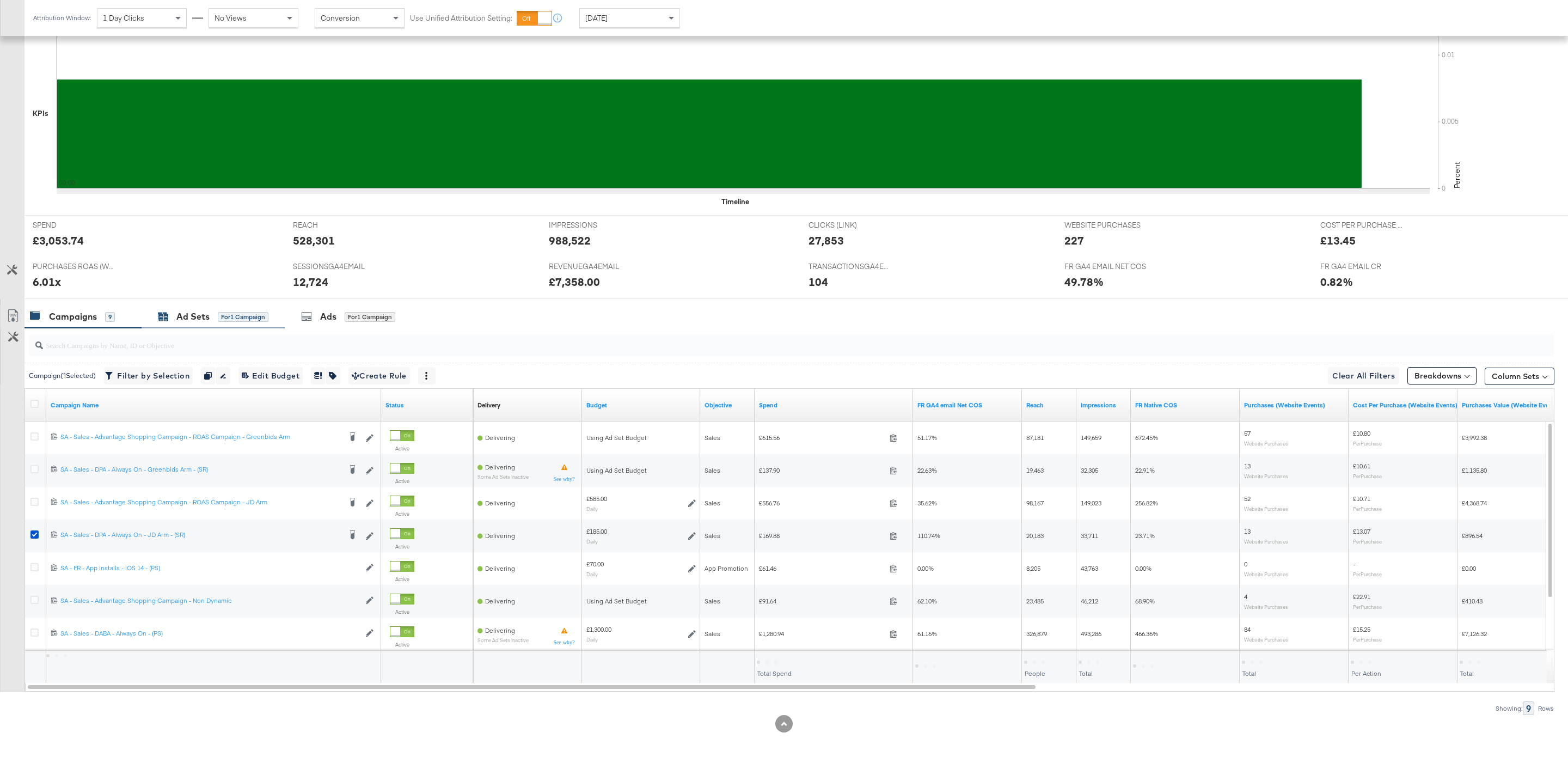
click at [240, 317] on div "for 1 Campaign" at bounding box center [243, 317] width 50 height 10
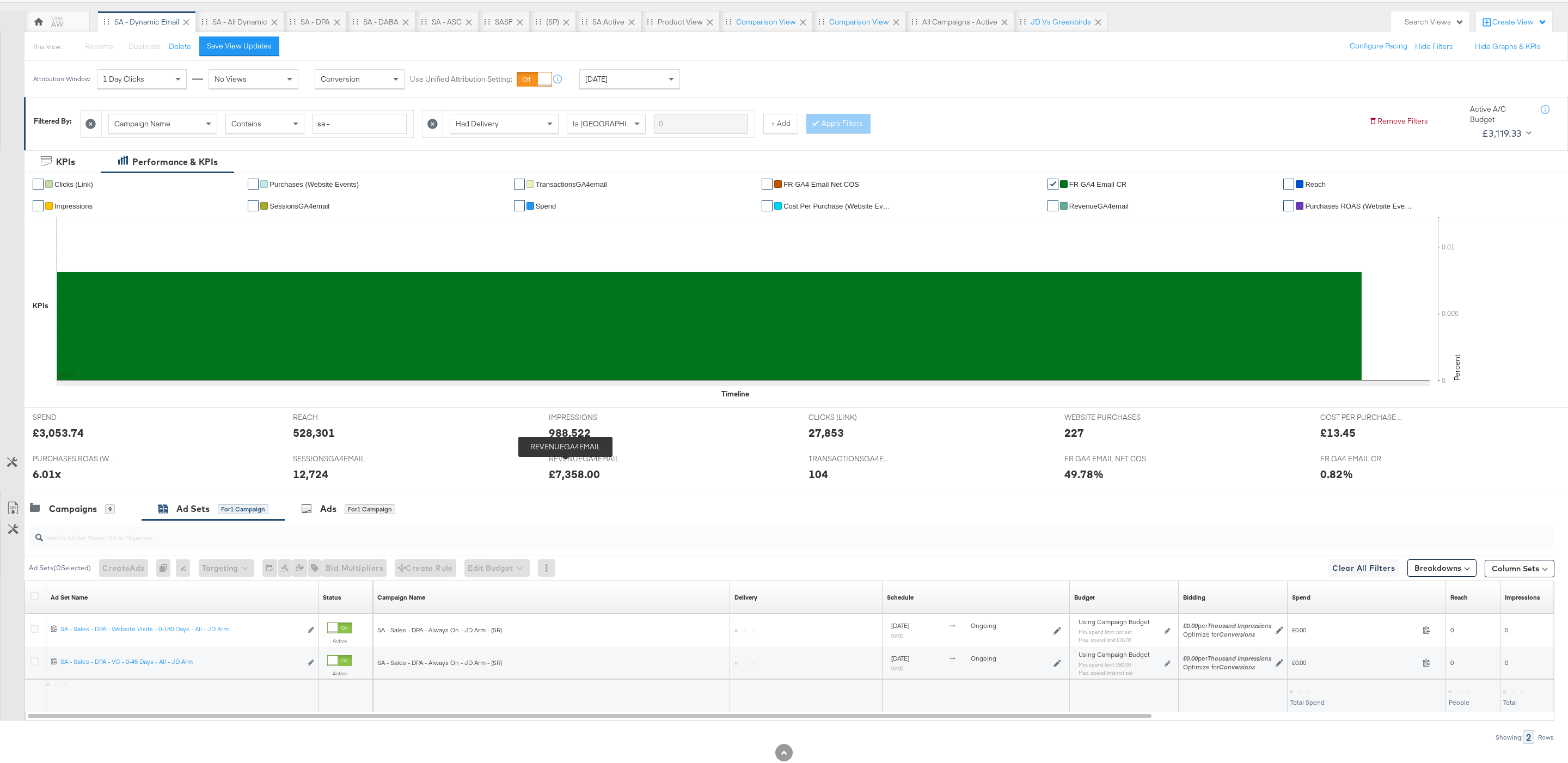
scroll to position [123, 0]
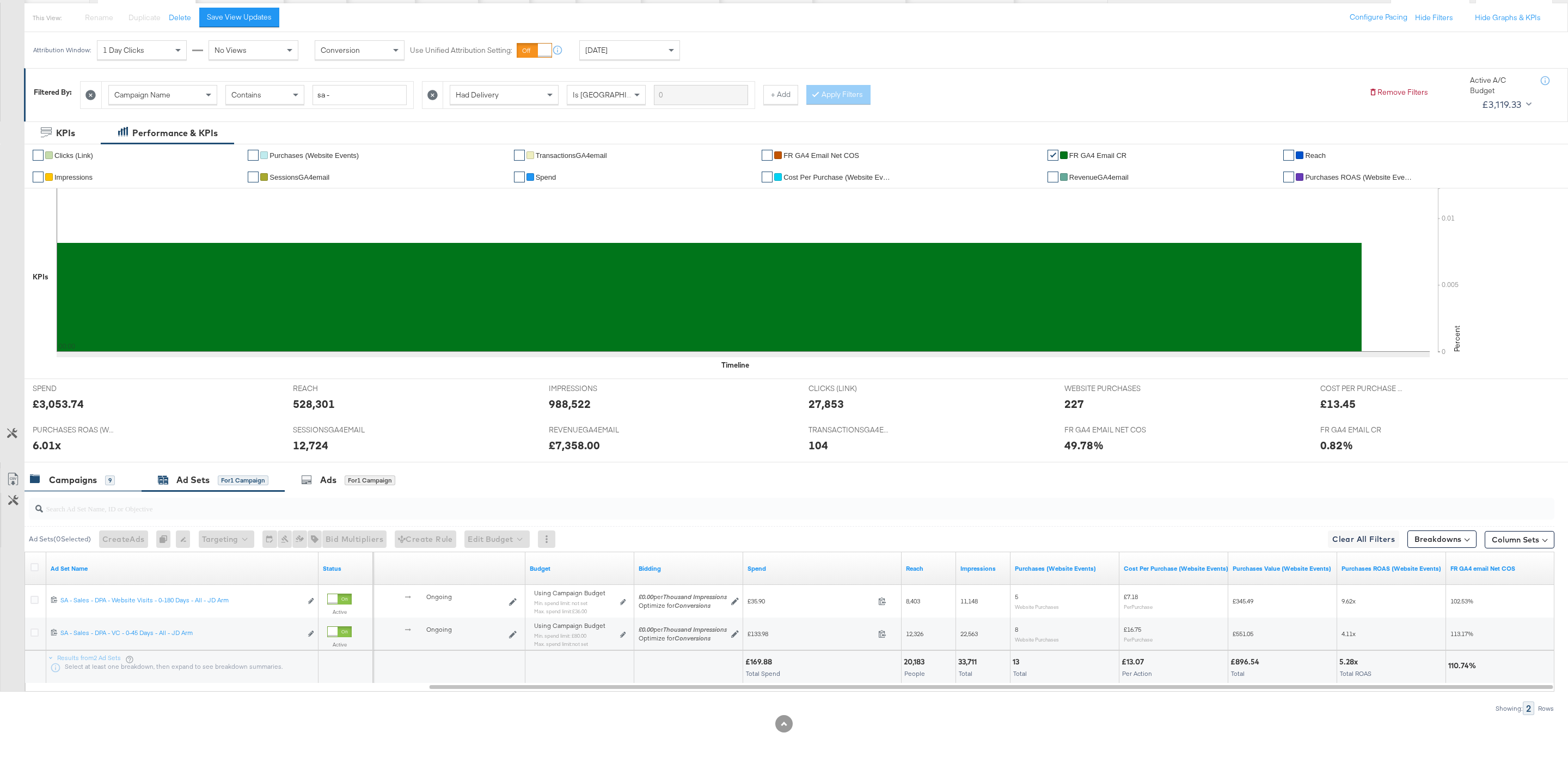
click at [87, 484] on div "Campaigns" at bounding box center [74, 479] width 48 height 13
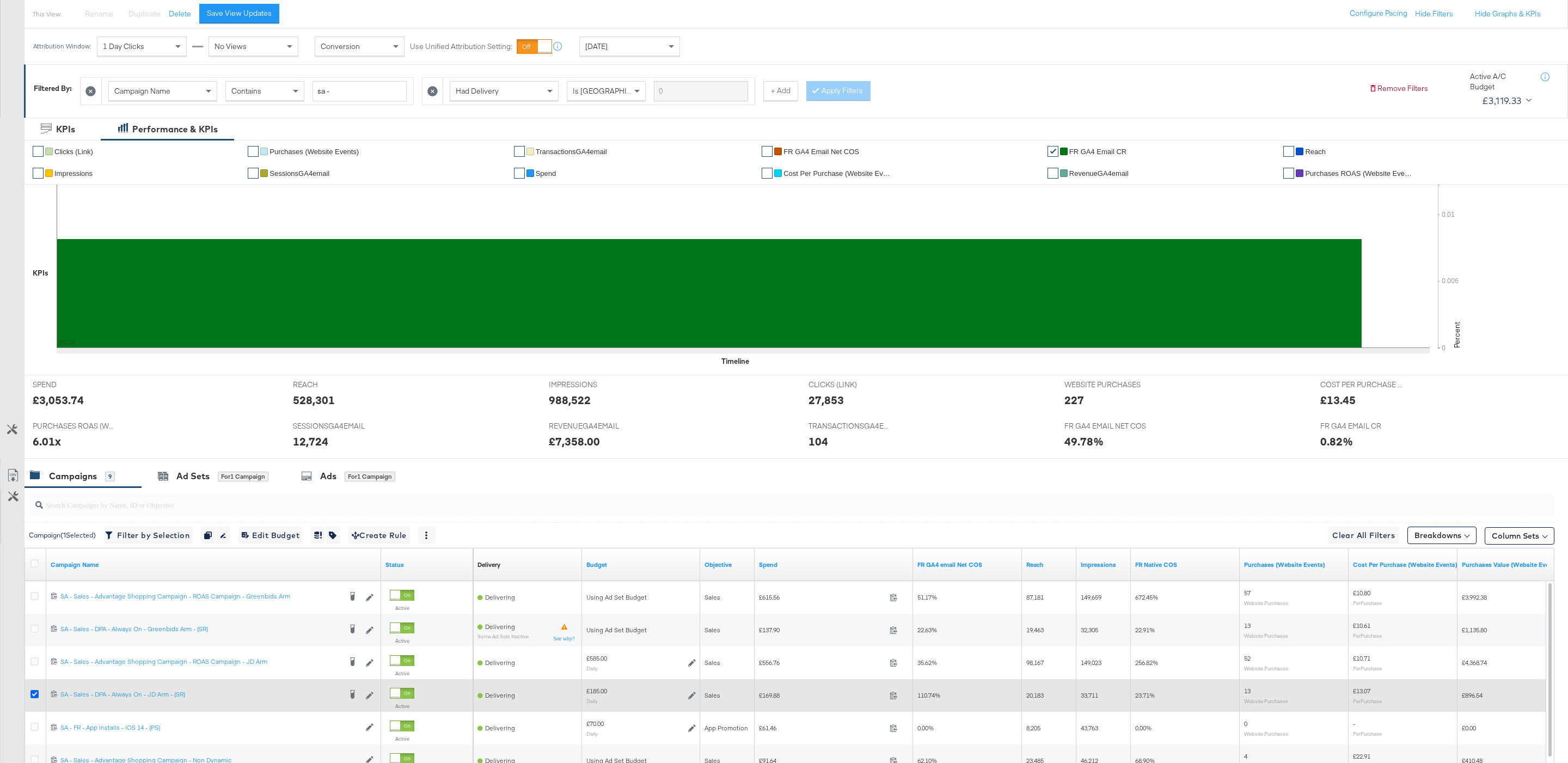
click at [37, 697] on icon at bounding box center [35, 694] width 8 height 8
click at [0, 0] on input "checkbox" at bounding box center [0, 0] width 0 height 0
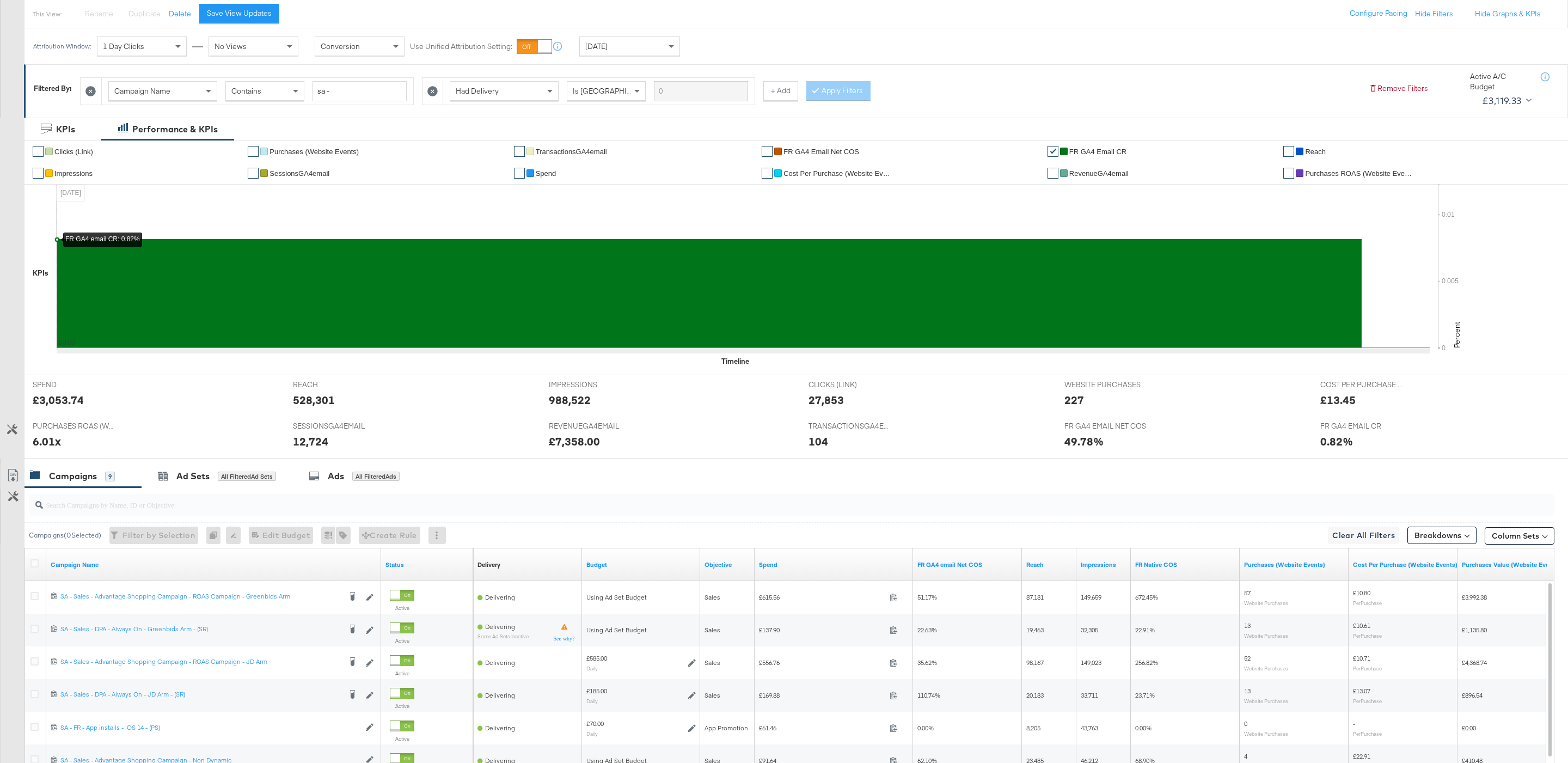
scroll to position [286, 0]
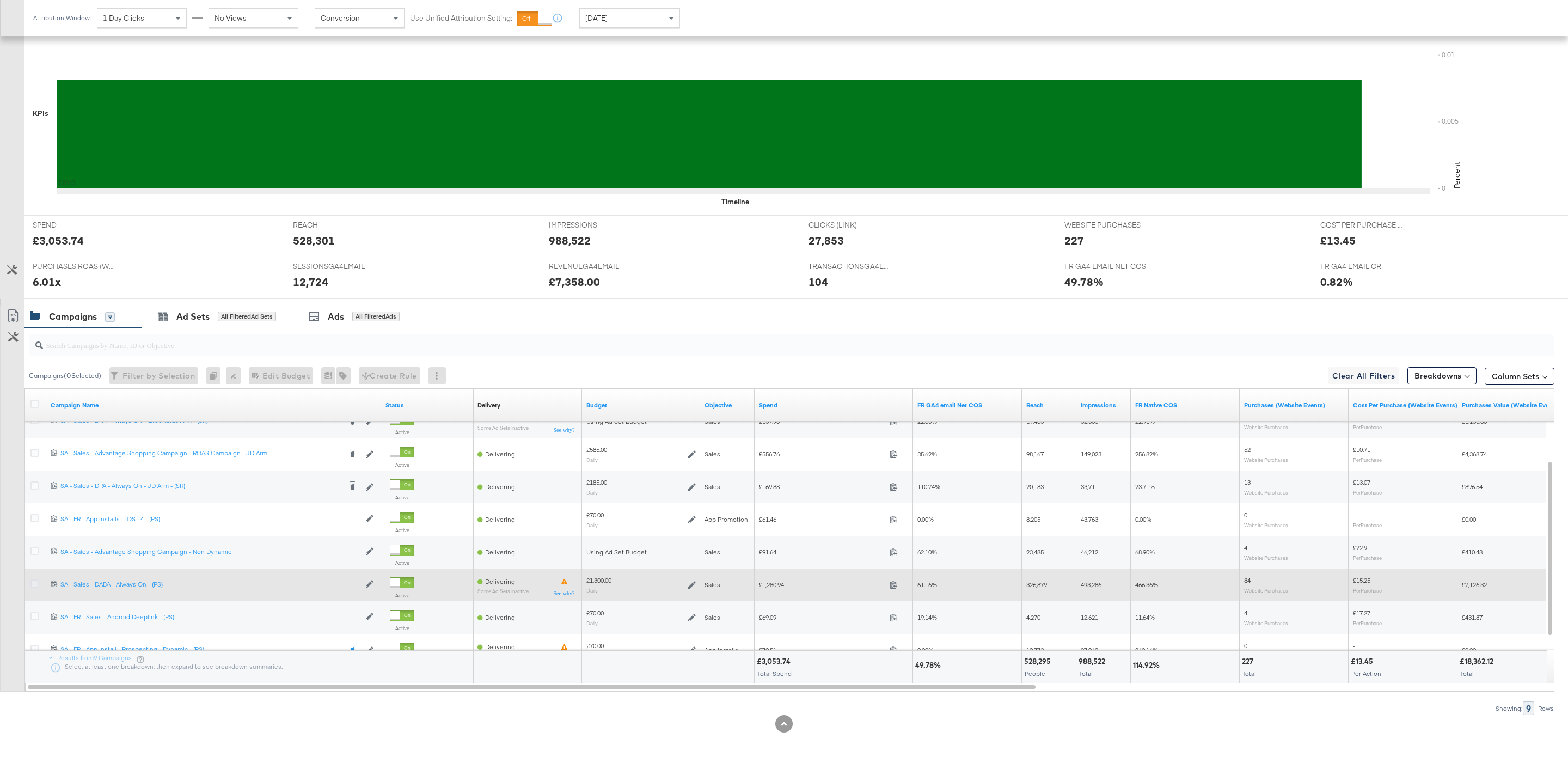
click at [34, 581] on icon at bounding box center [35, 584] width 8 height 8
click at [0, 0] on input "checkbox" at bounding box center [0, 0] width 0 height 0
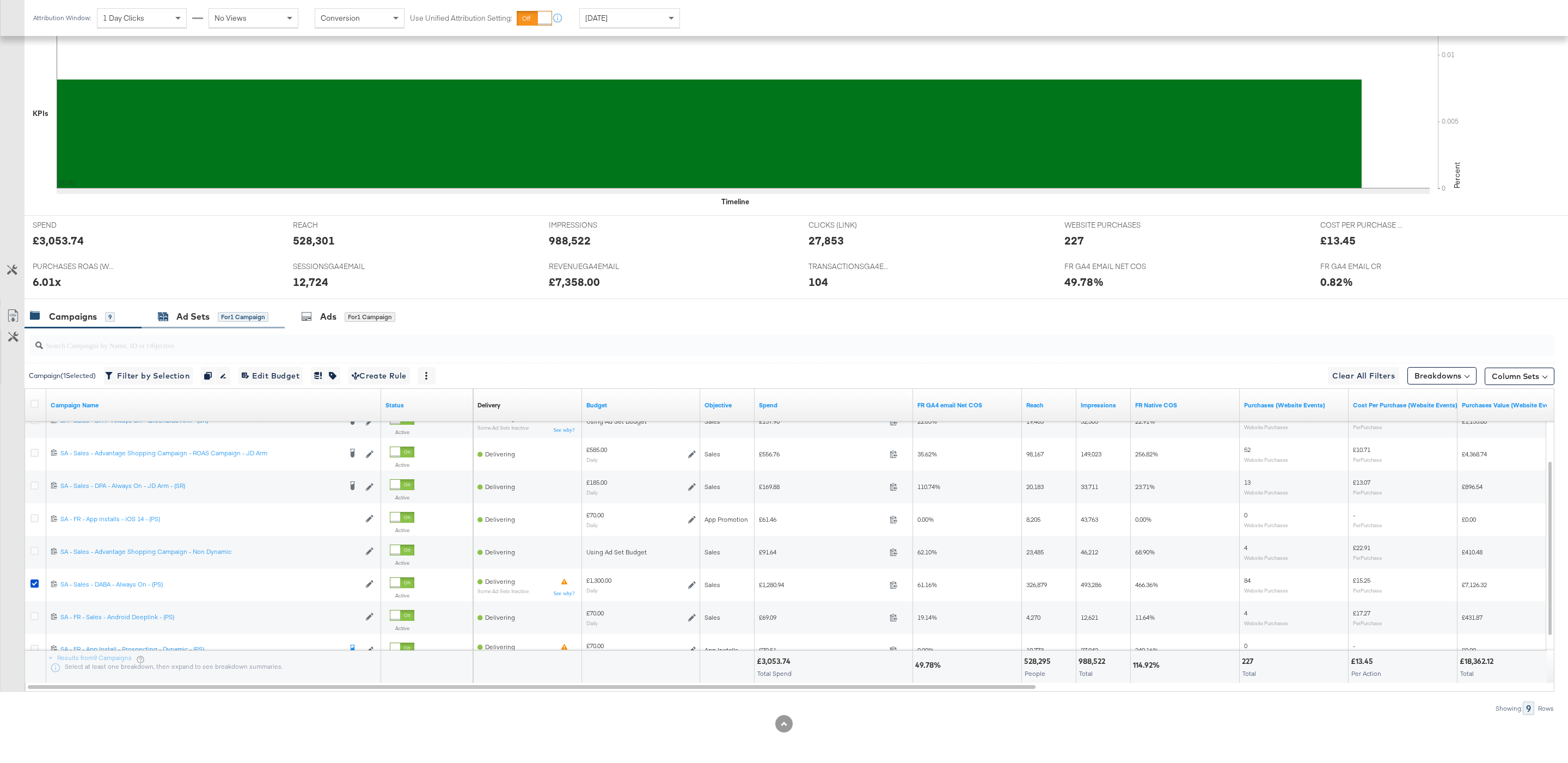
click at [233, 317] on div "for 1 Campaign" at bounding box center [243, 317] width 50 height 10
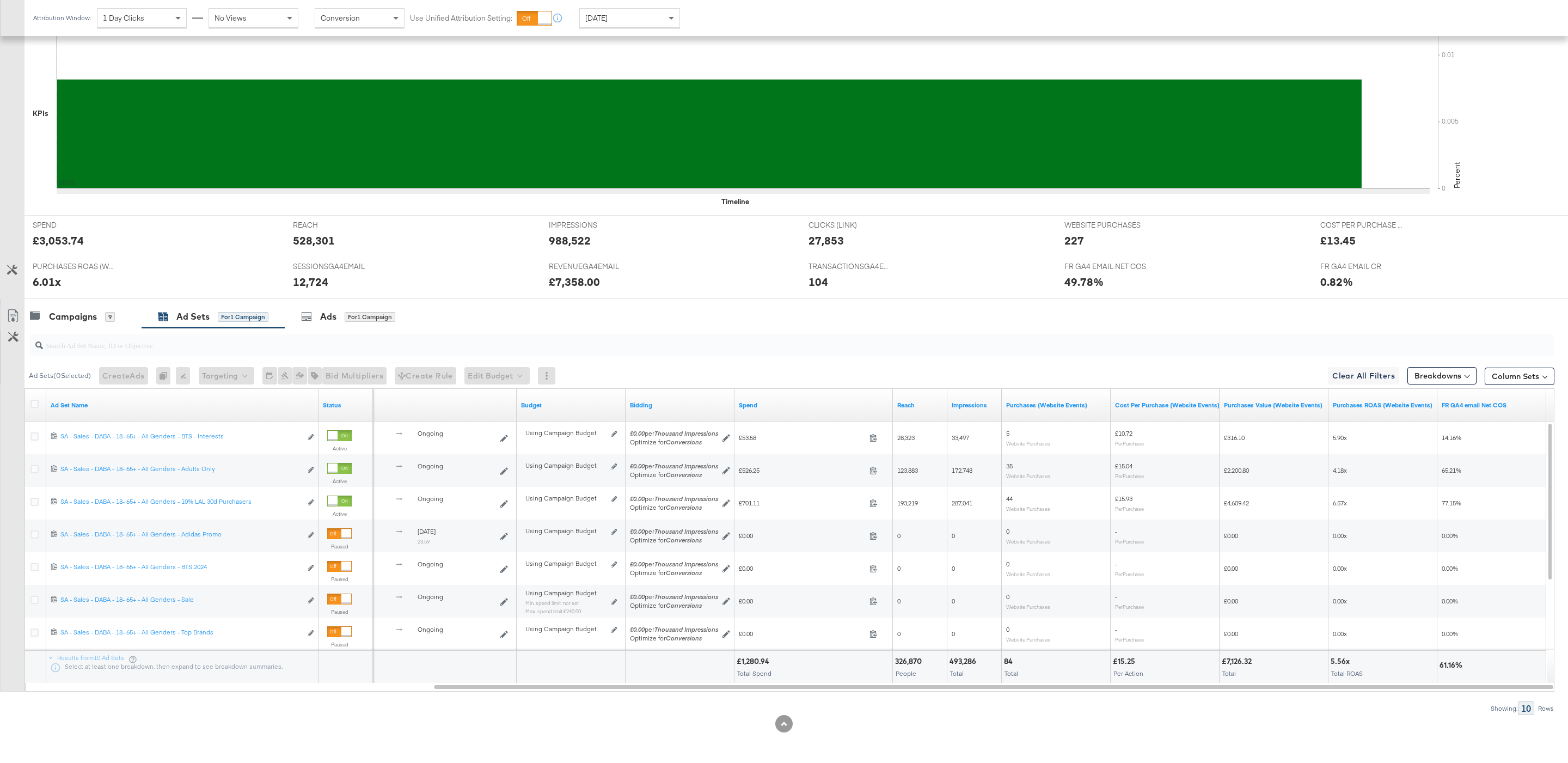
click at [637, 13] on div "Yesterday" at bounding box center [629, 17] width 100 height 18
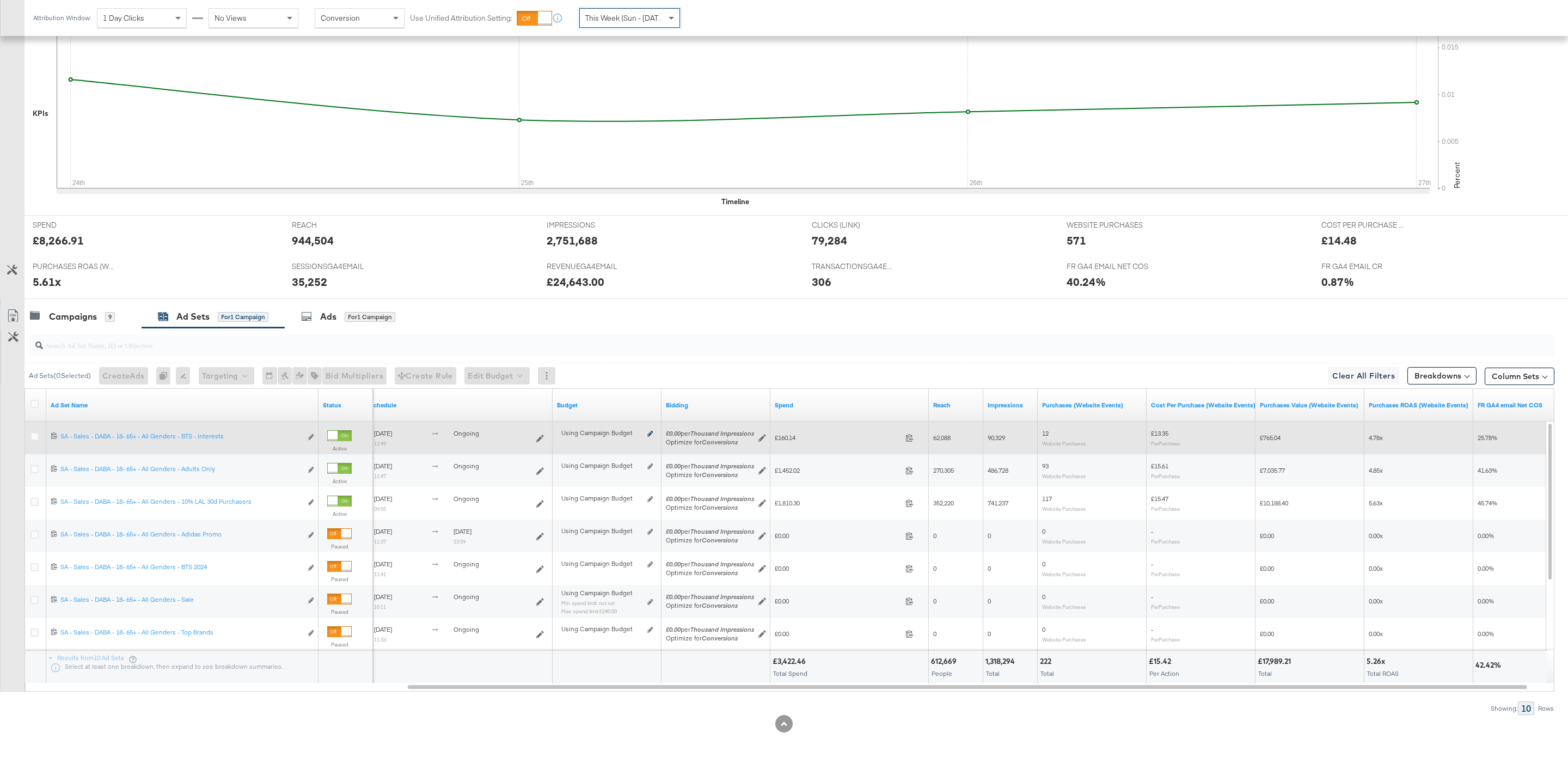
click at [648, 434] on icon at bounding box center [650, 434] width 6 height 6
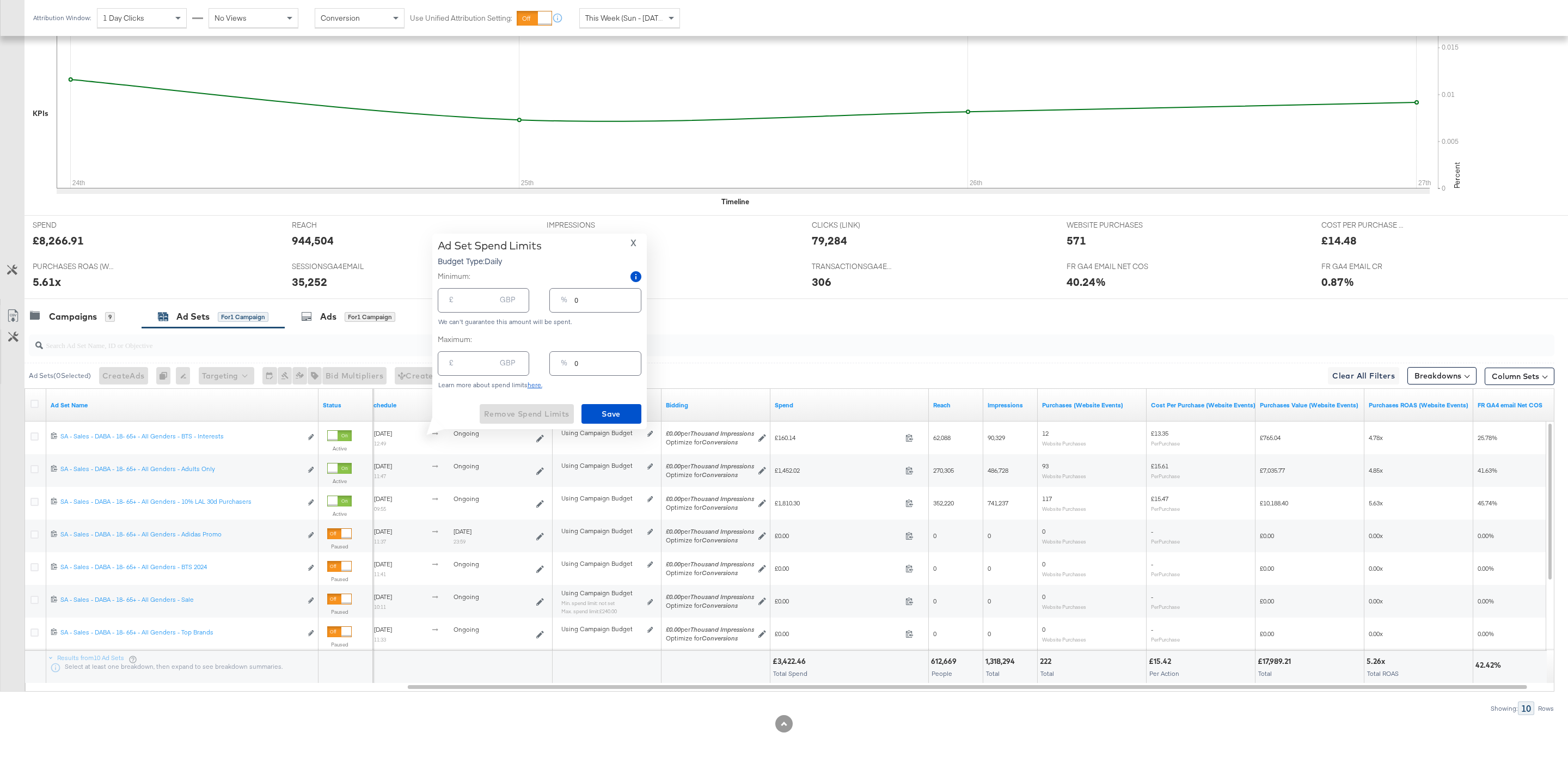
click at [584, 303] on input "0" at bounding box center [608, 296] width 66 height 23
type input "03"
type input "39.00"
type input "033"
type input "429.00"
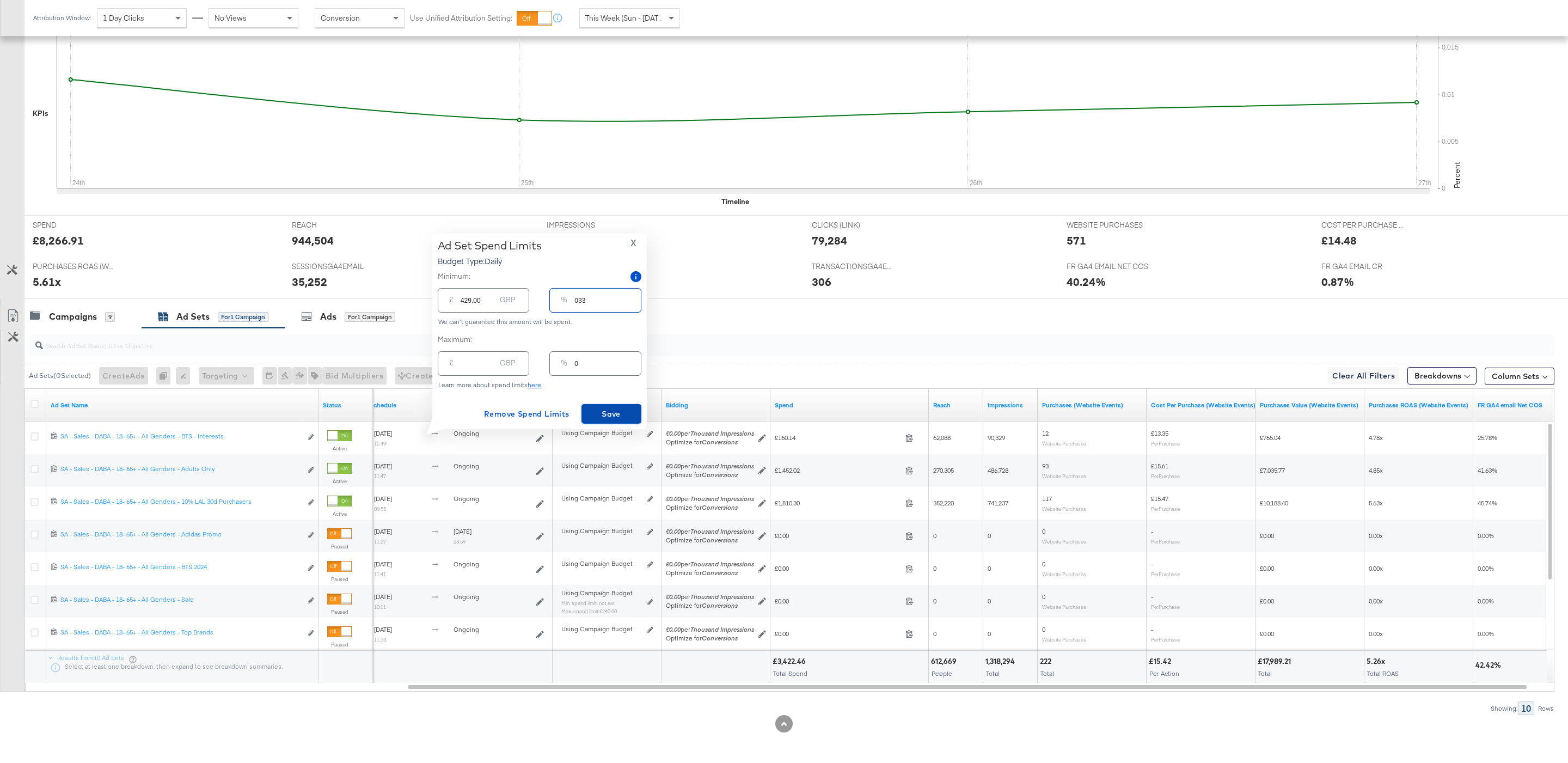
type input "33"
click at [608, 412] on span "Save" at bounding box center [611, 414] width 51 height 14
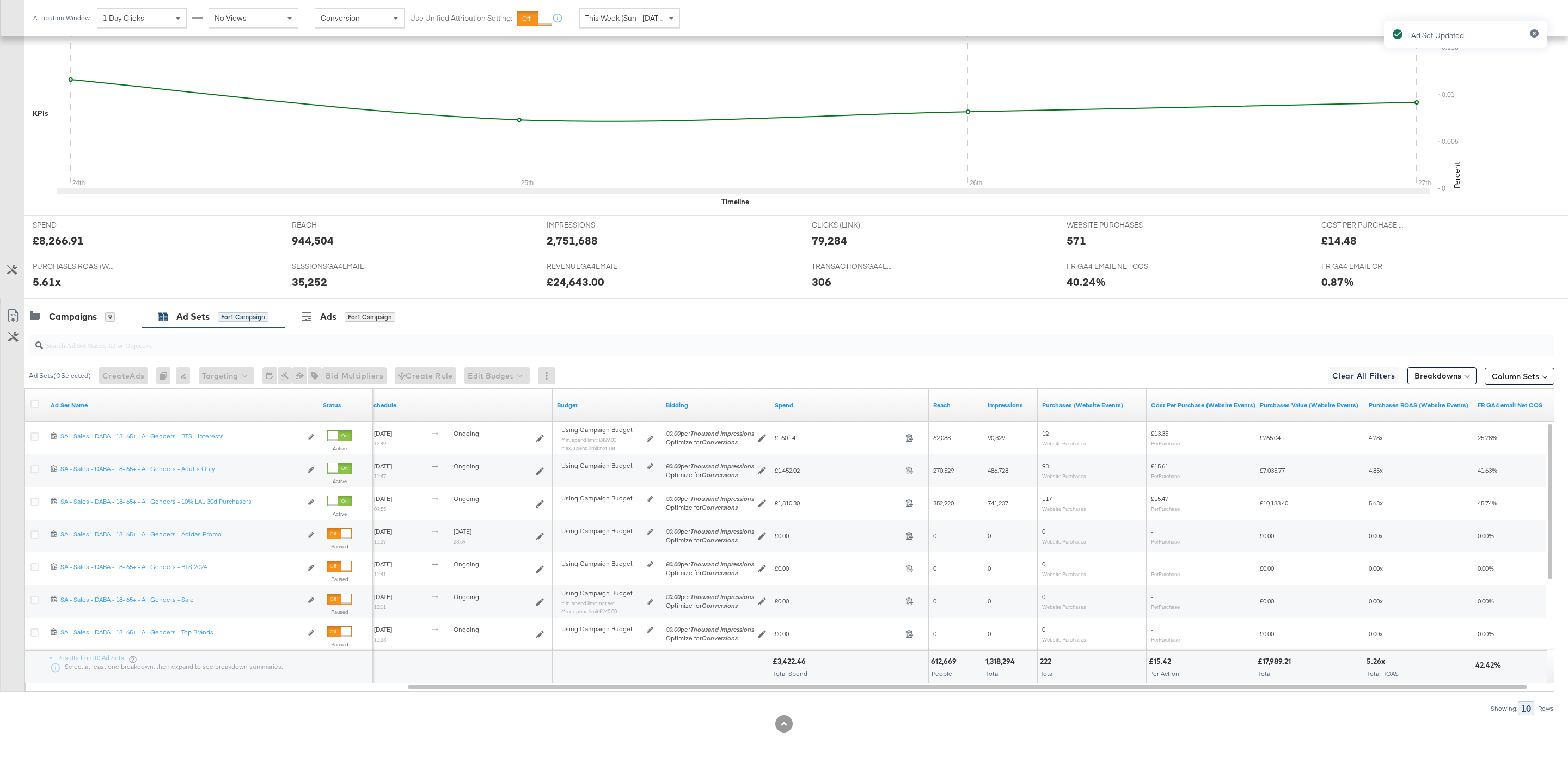
click at [111, 299] on div at bounding box center [784, 303] width 1568 height 9
click at [114, 309] on div "Campaigns 9" at bounding box center [82, 317] width 117 height 23
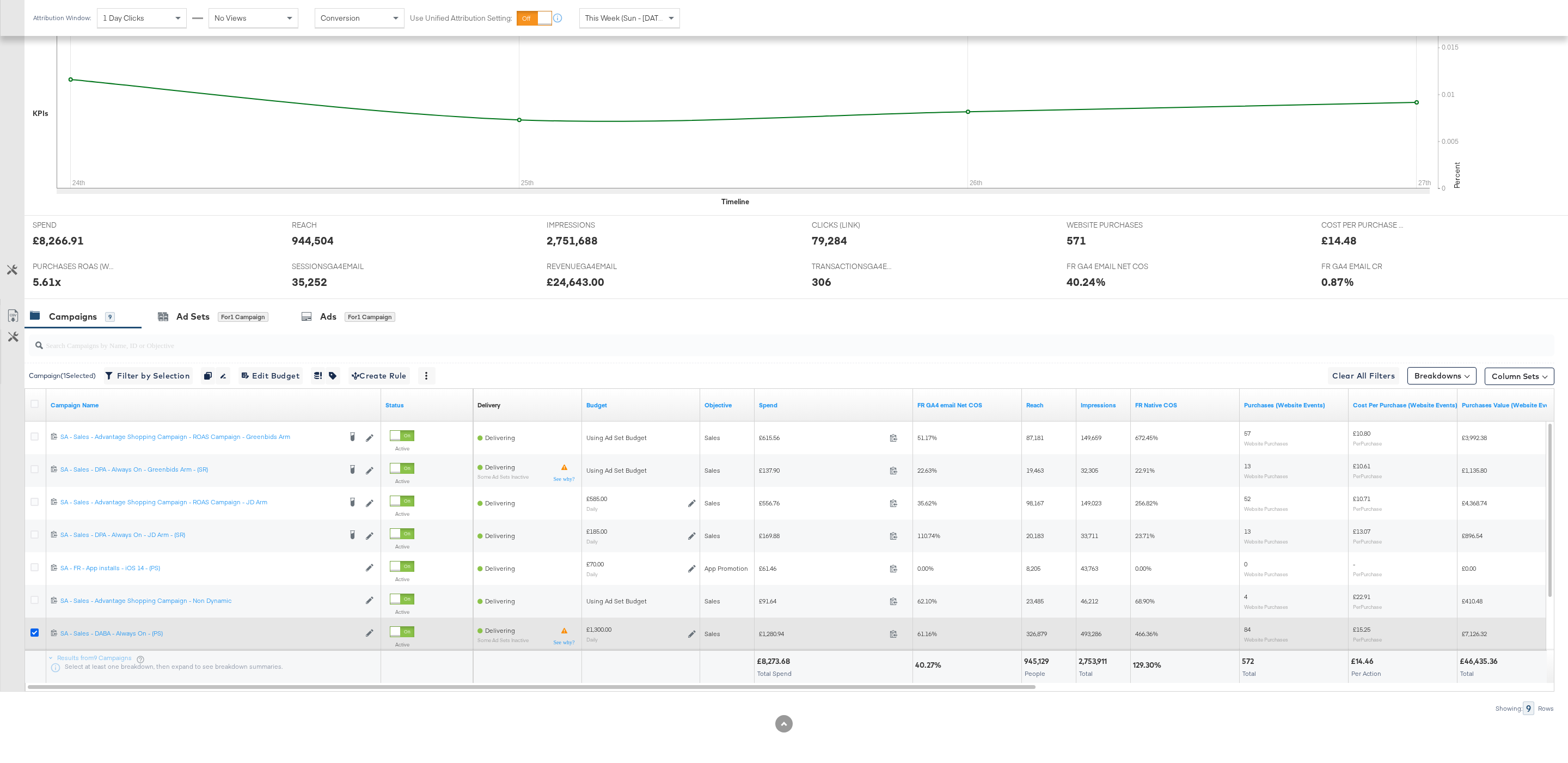
click at [31, 630] on icon at bounding box center [35, 632] width 8 height 8
click at [0, 0] on input "checkbox" at bounding box center [0, 0] width 0 height 0
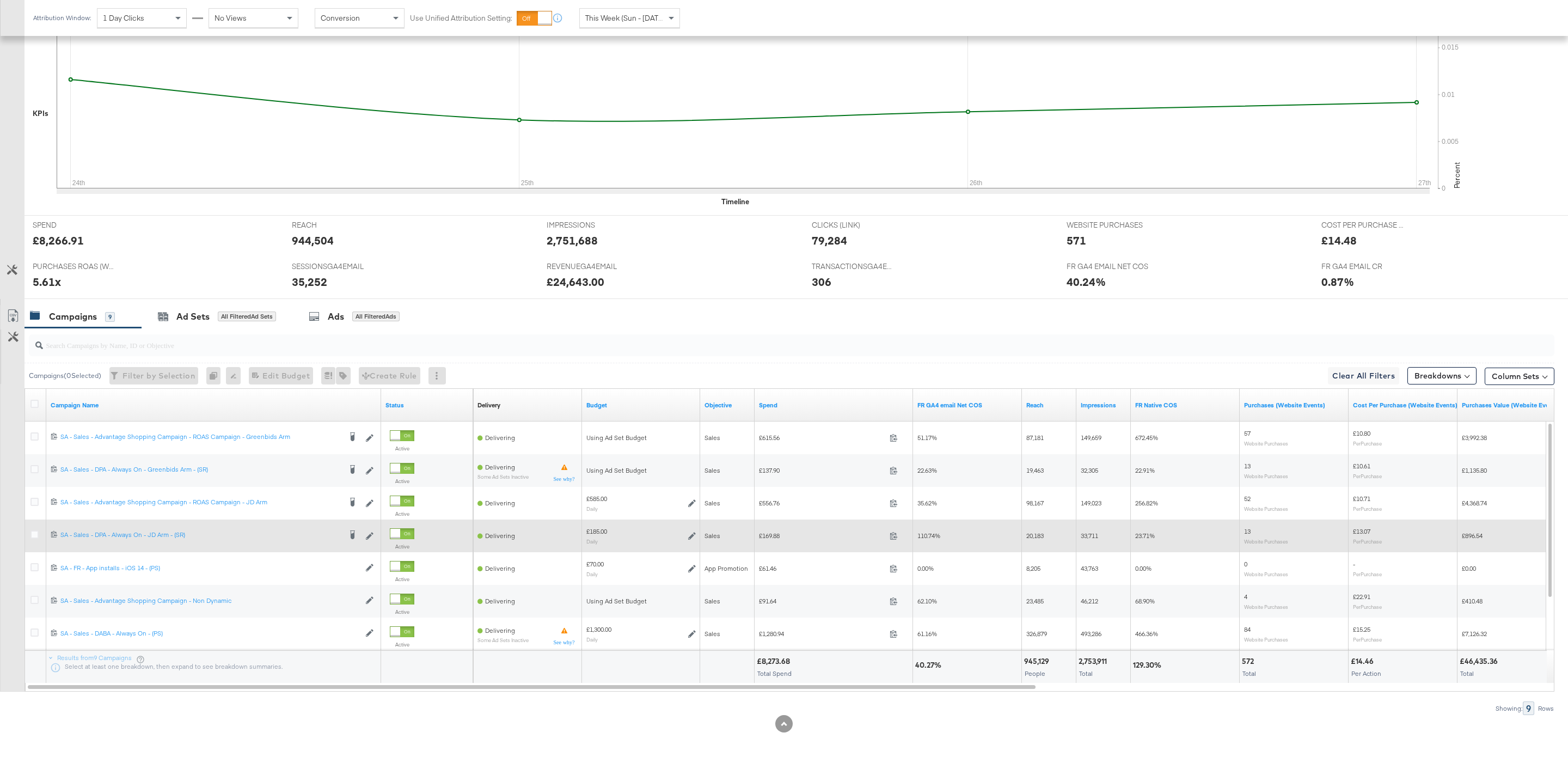
click at [33, 538] on div at bounding box center [37, 535] width 12 height 11
click at [33, 531] on icon at bounding box center [35, 534] width 8 height 8
click at [0, 0] on input "checkbox" at bounding box center [0, 0] width 0 height 0
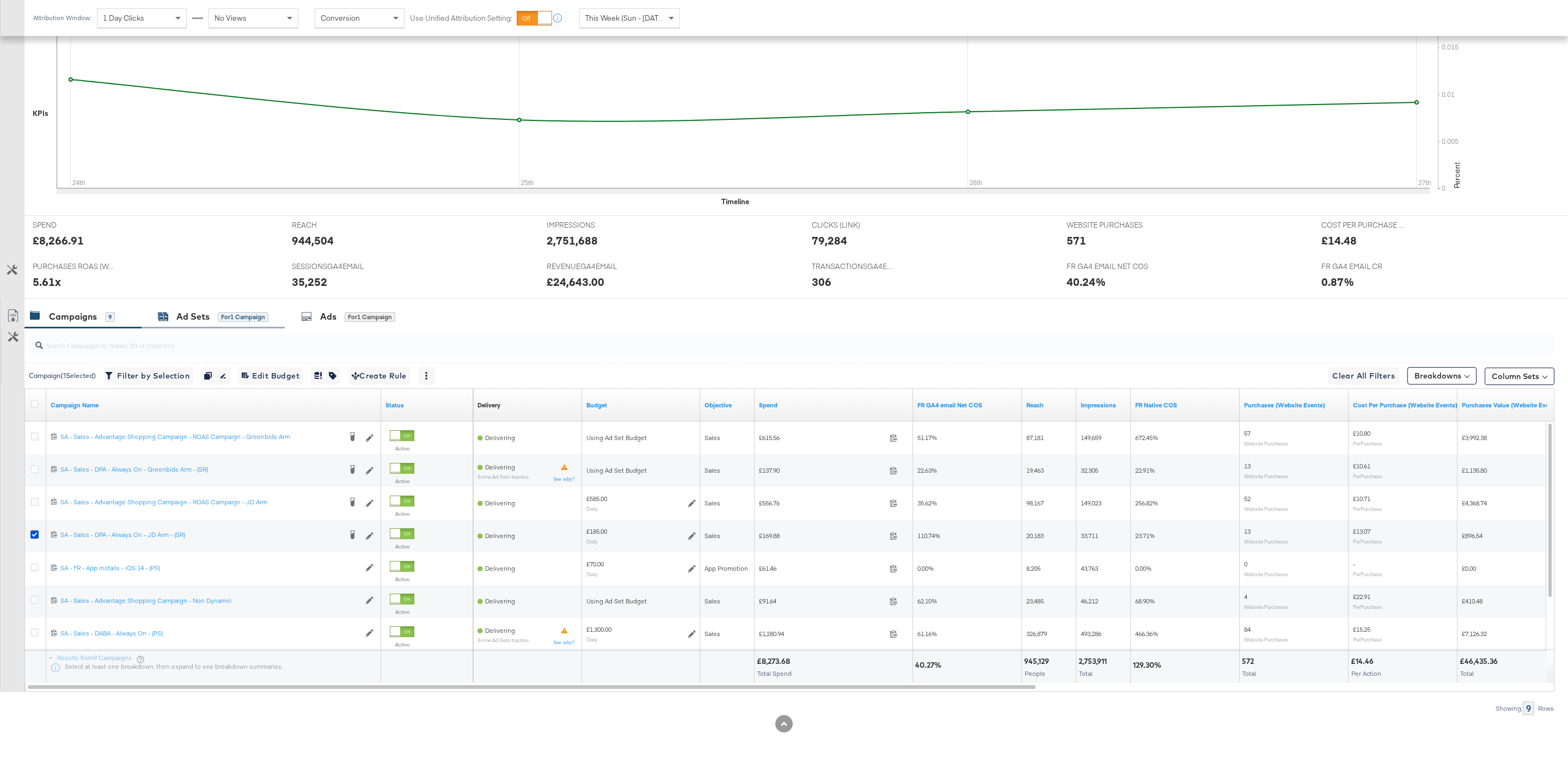
click at [228, 319] on div "for 1 Campaign" at bounding box center [243, 317] width 50 height 10
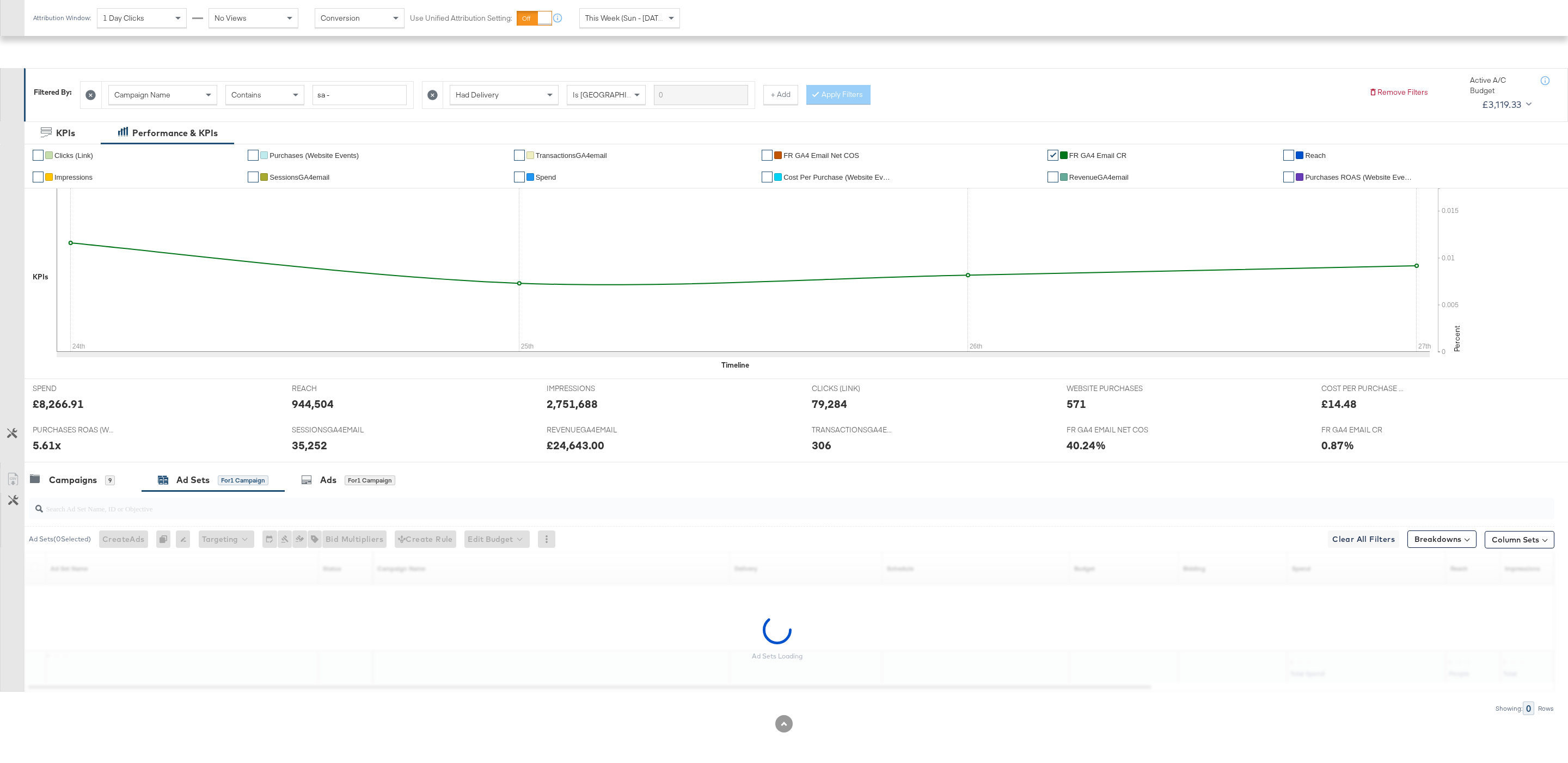
scroll to position [123, 0]
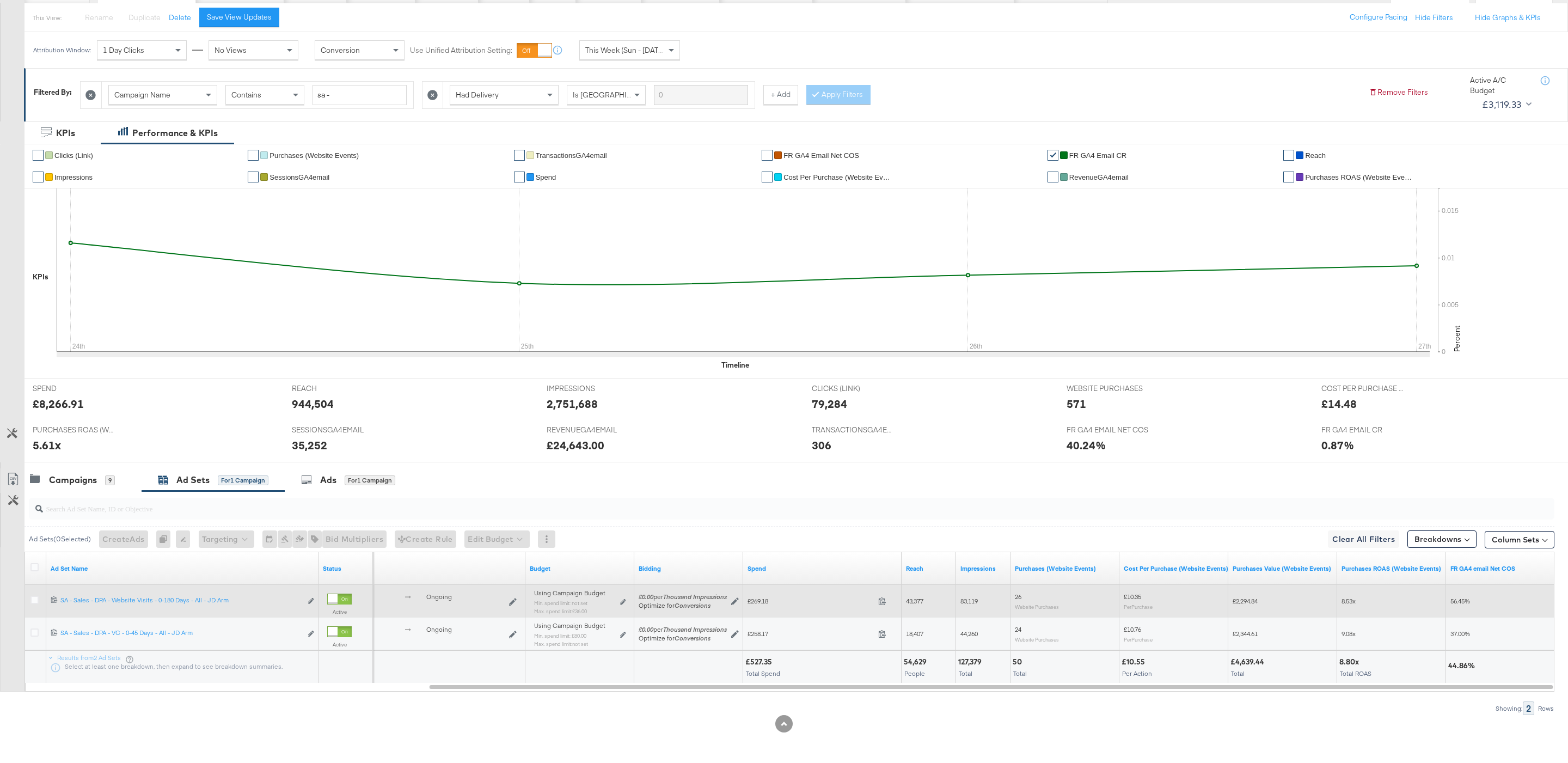
click at [33, 594] on div at bounding box center [36, 601] width 20 height 19
click at [40, 603] on div at bounding box center [37, 600] width 12 height 11
click at [37, 598] on icon at bounding box center [35, 599] width 8 height 8
click at [0, 0] on input "checkbox" at bounding box center [0, 0] width 0 height 0
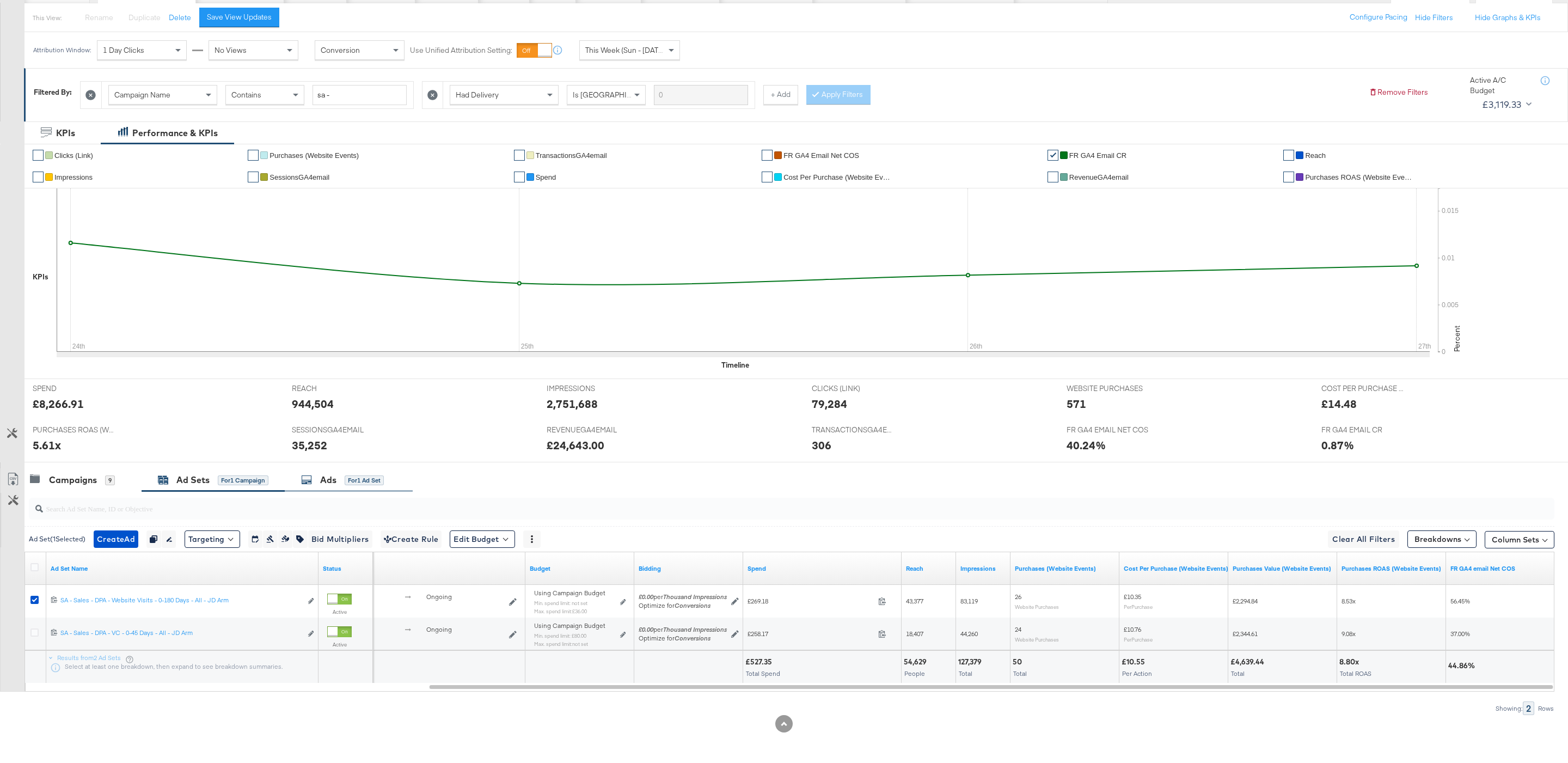
click at [371, 483] on div "for 1 Ad Set" at bounding box center [364, 480] width 40 height 10
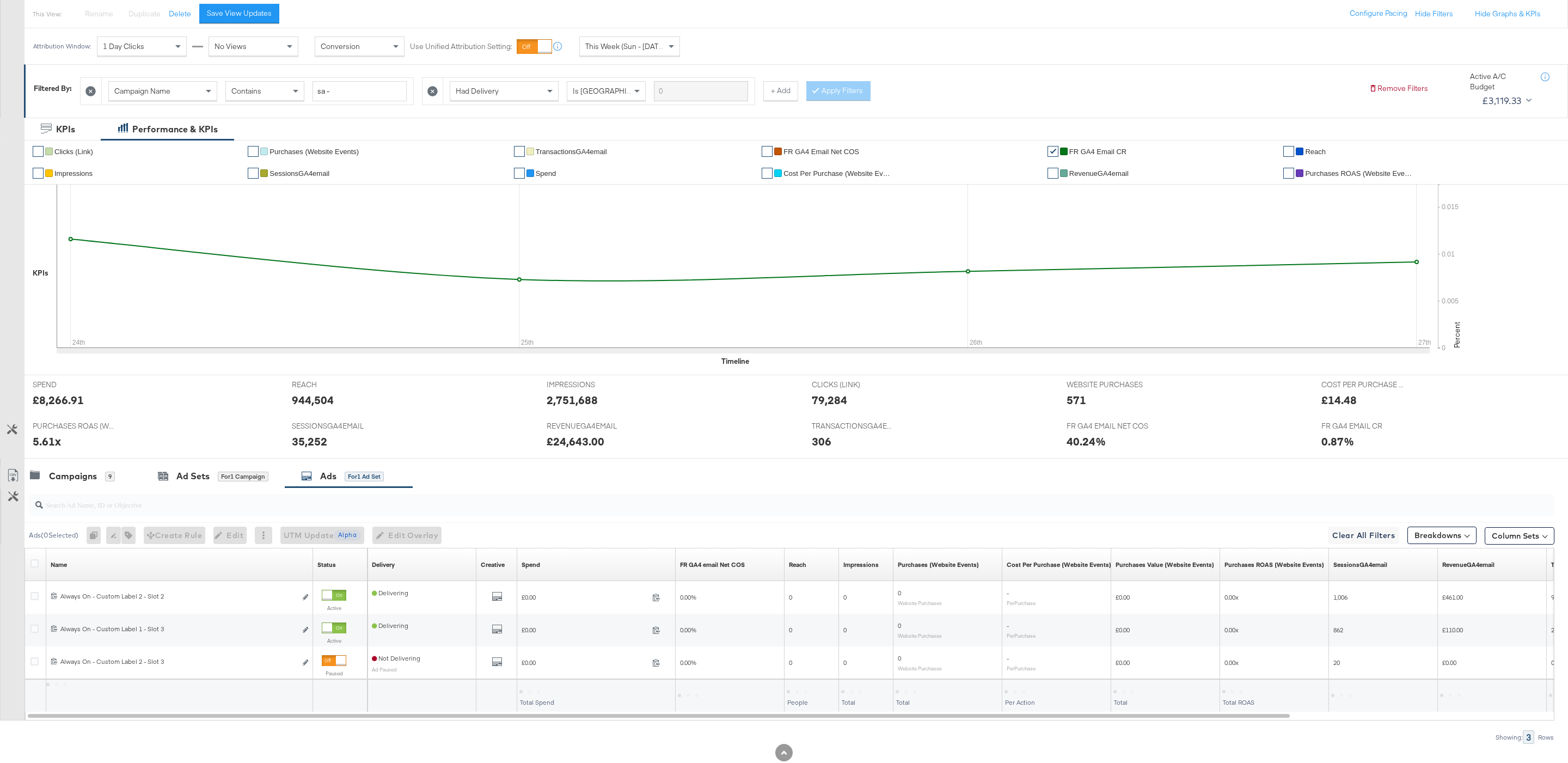
scroll to position [155, 0]
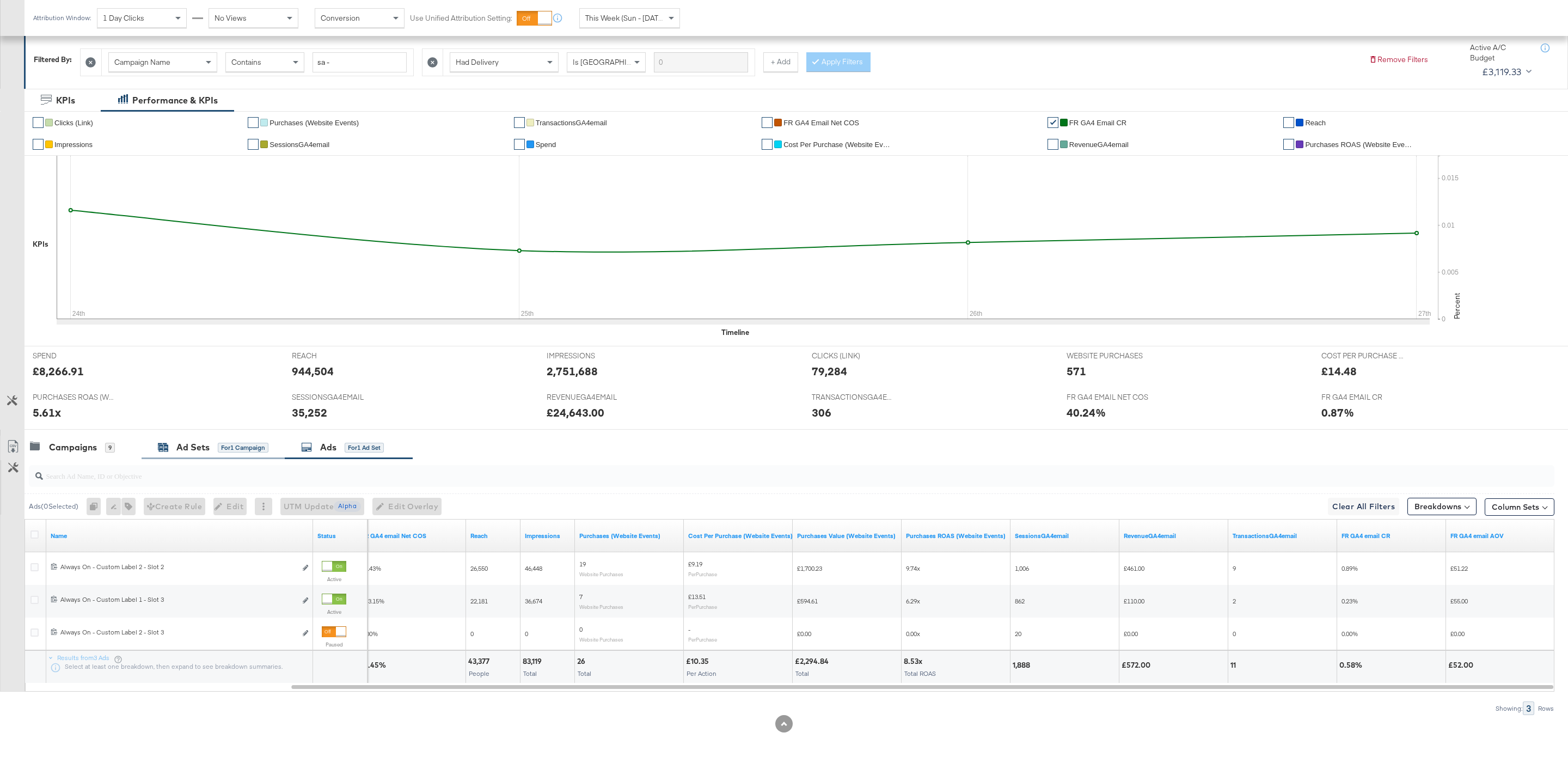
click at [179, 450] on div "Ad Sets" at bounding box center [193, 447] width 33 height 13
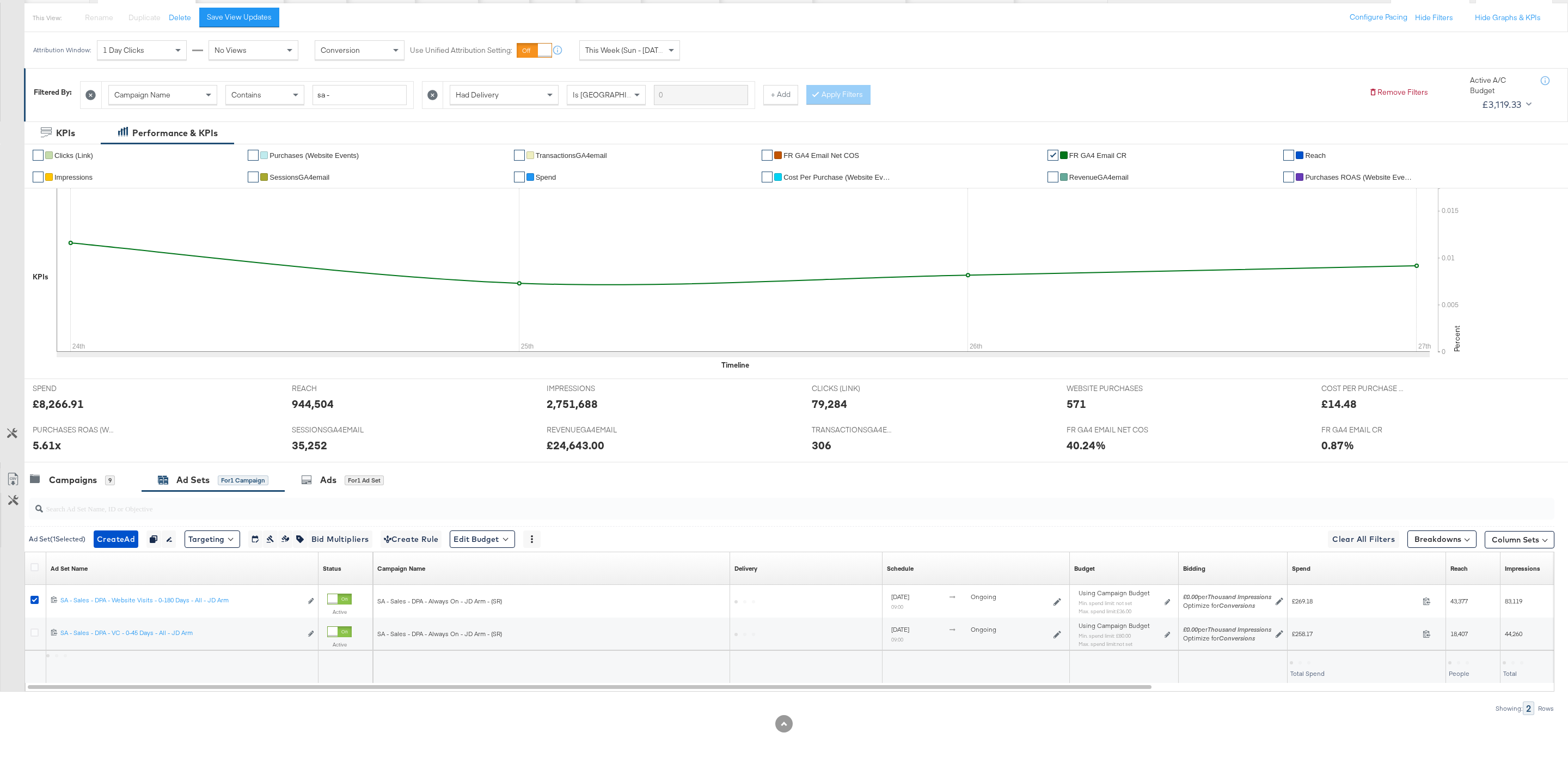
scroll to position [123, 0]
click at [83, 483] on div "Campaigns" at bounding box center [74, 479] width 48 height 13
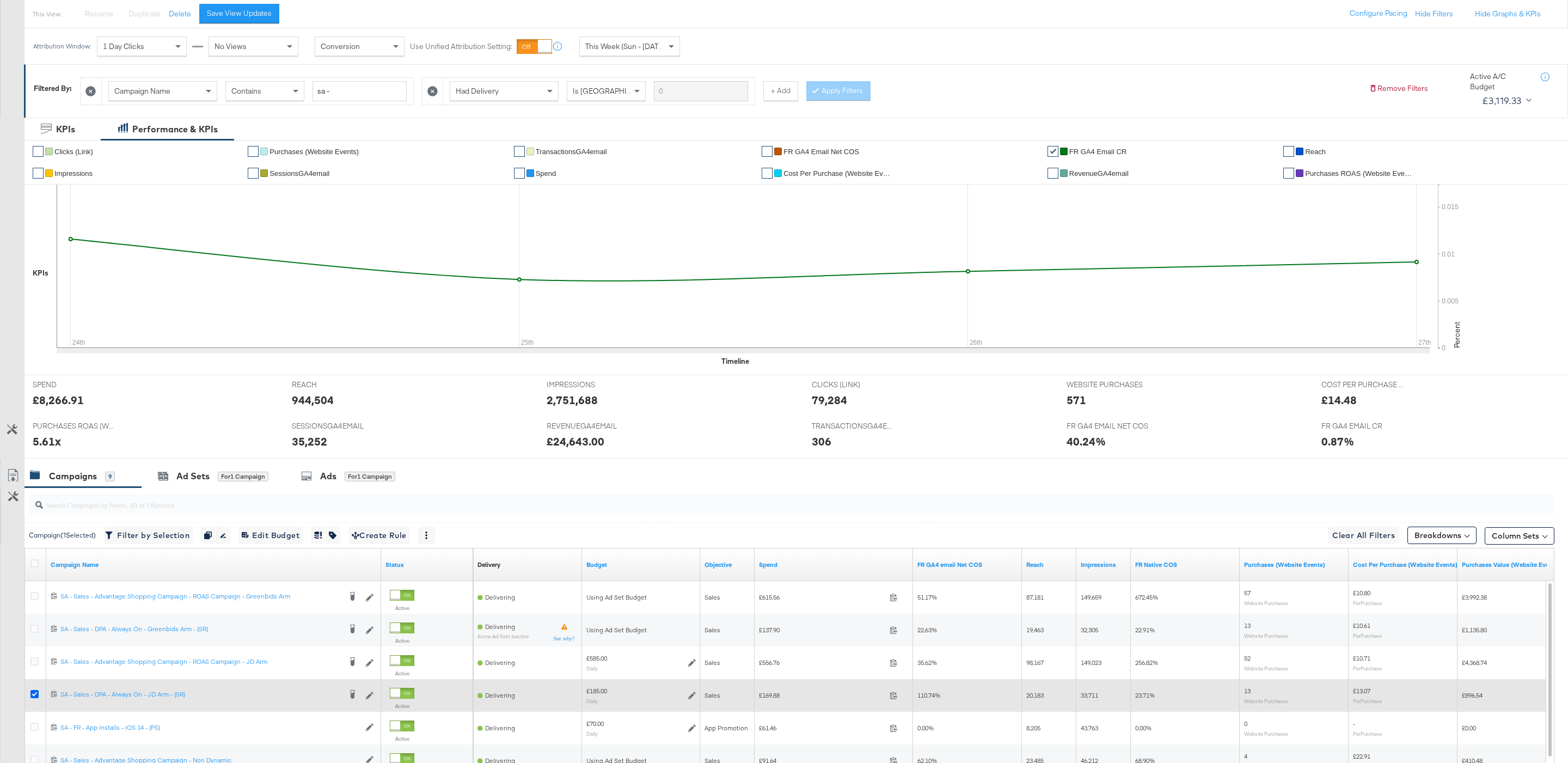
click at [33, 697] on icon at bounding box center [35, 694] width 8 height 8
click at [0, 0] on input "checkbox" at bounding box center [0, 0] width 0 height 0
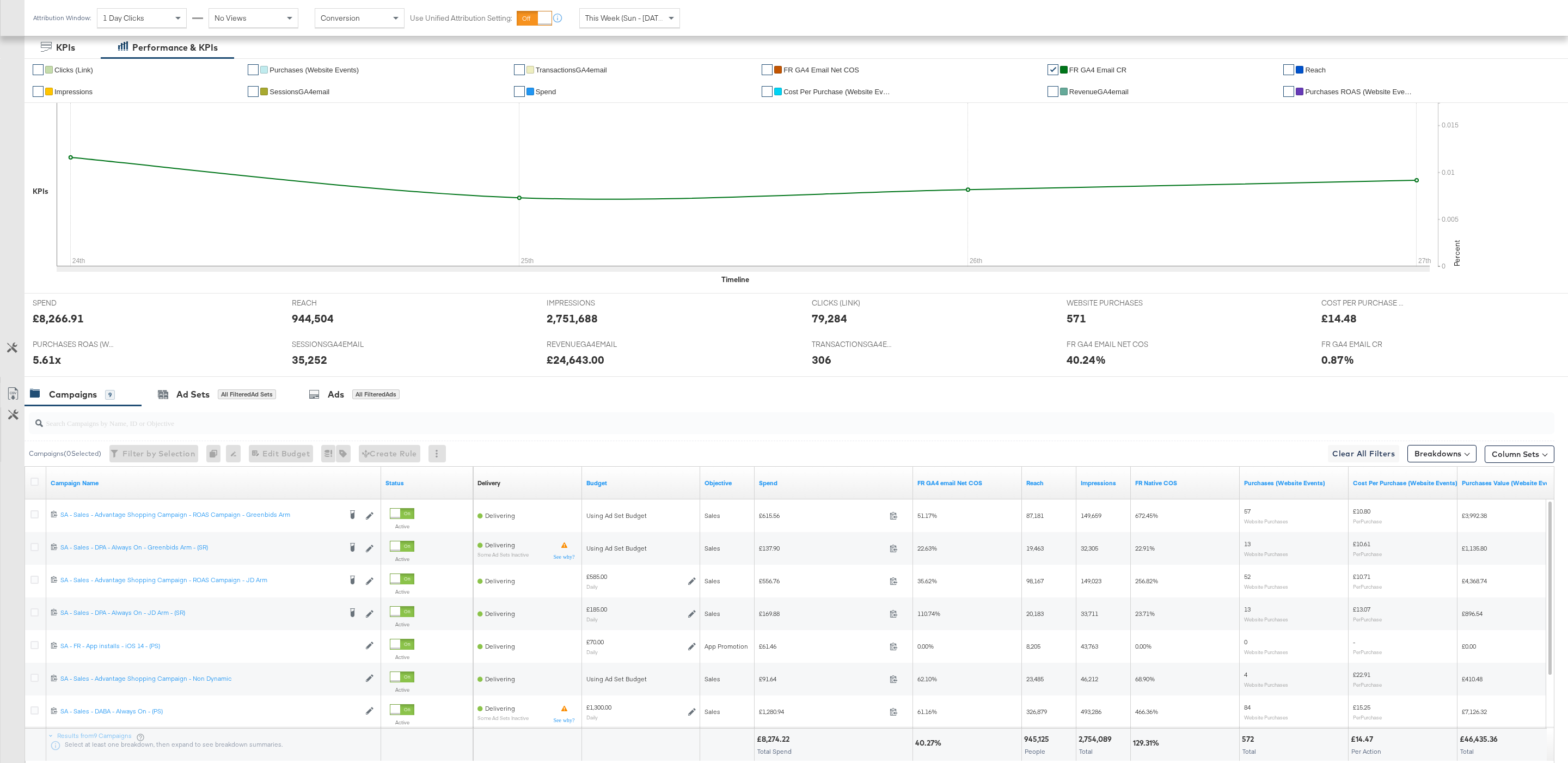
scroll to position [201, 0]
